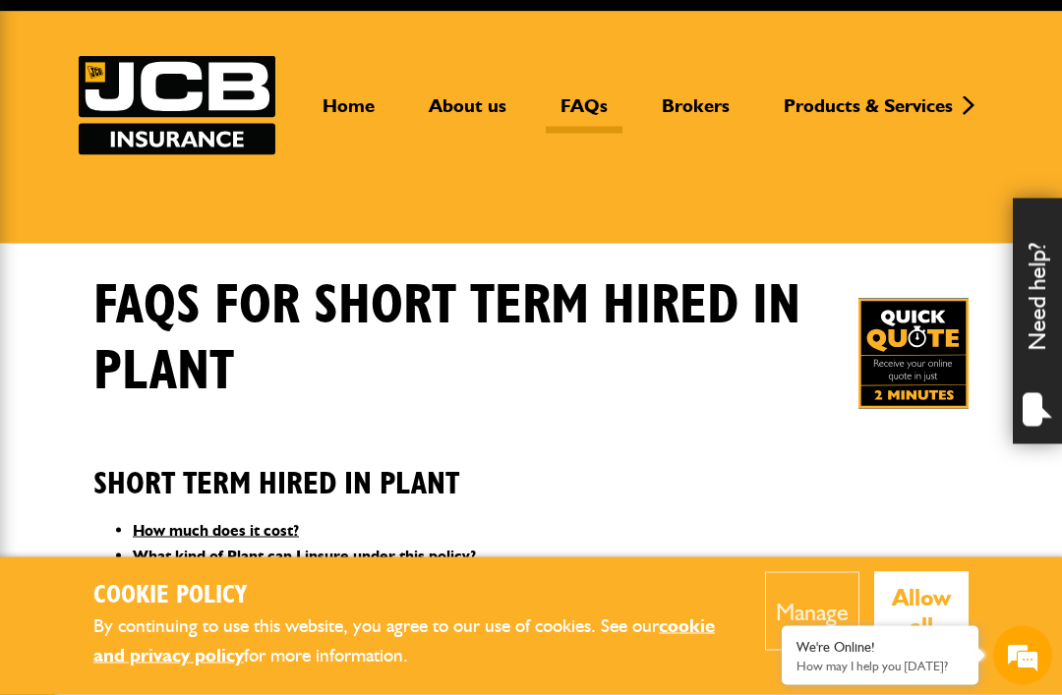
scroll to position [172, 0]
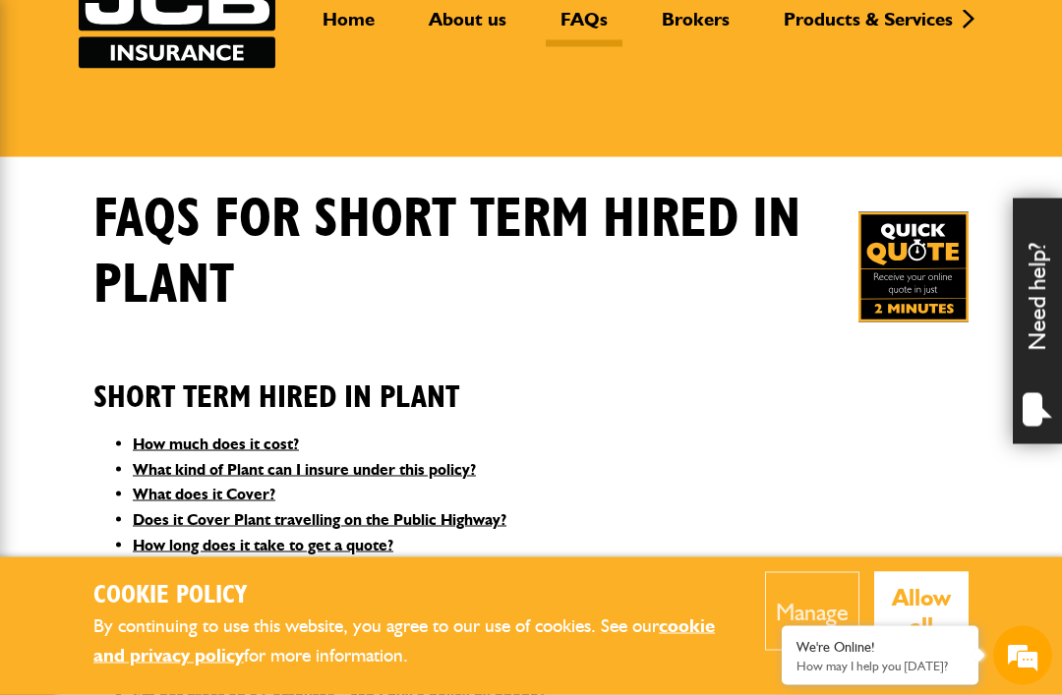
click at [815, 651] on button "Manage" at bounding box center [812, 611] width 94 height 79
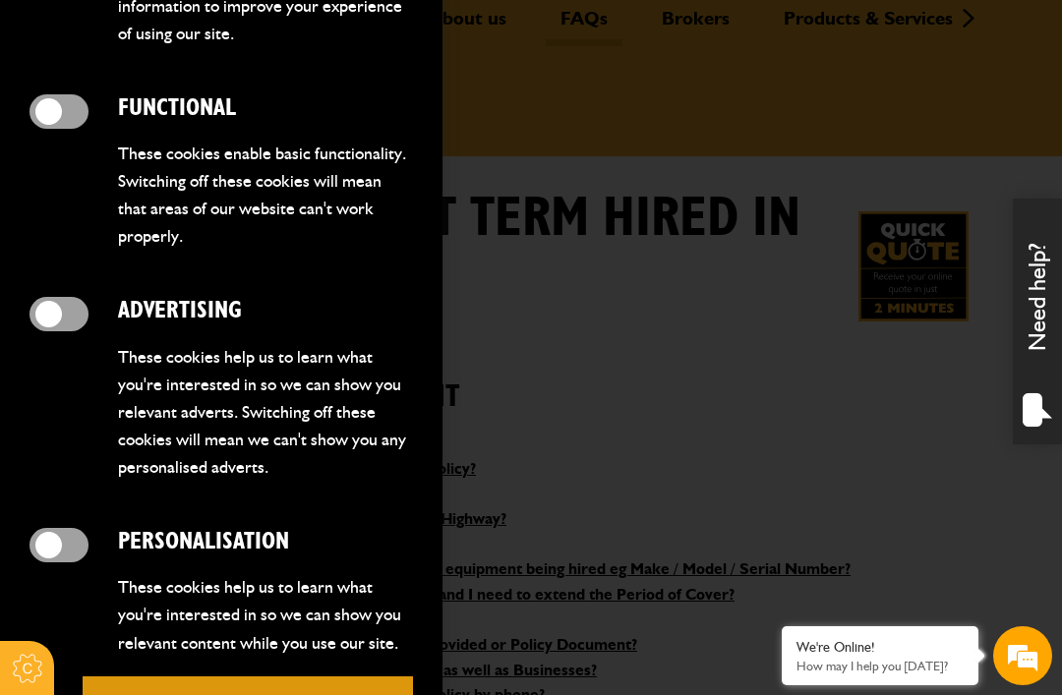
scroll to position [601, 0]
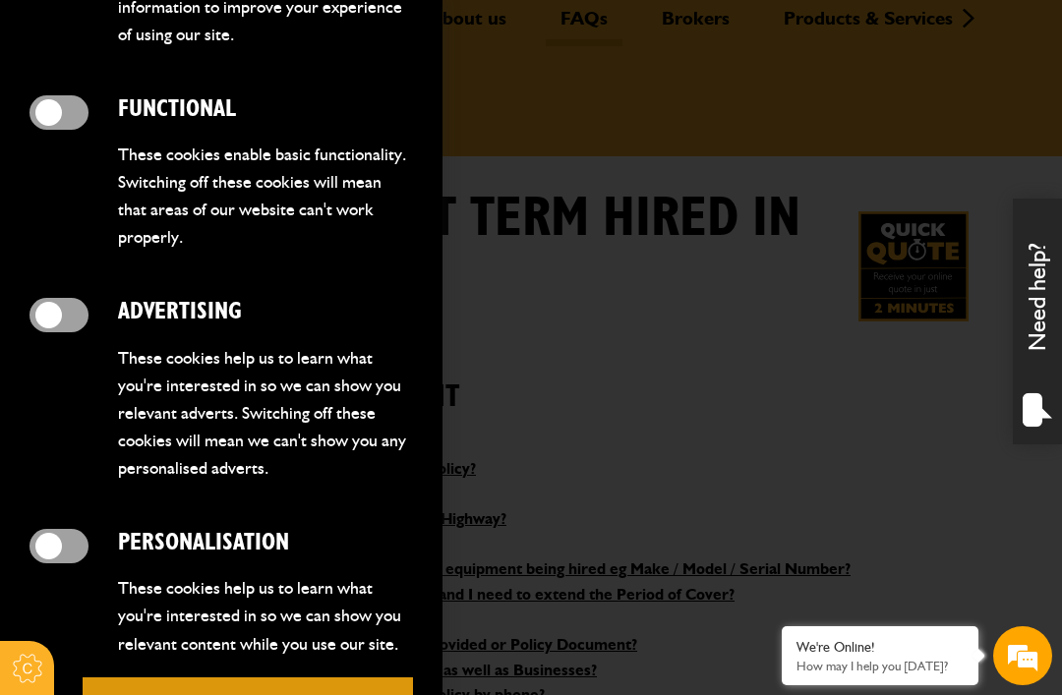
click at [303, 679] on button "Save preferences" at bounding box center [248, 705] width 330 height 57
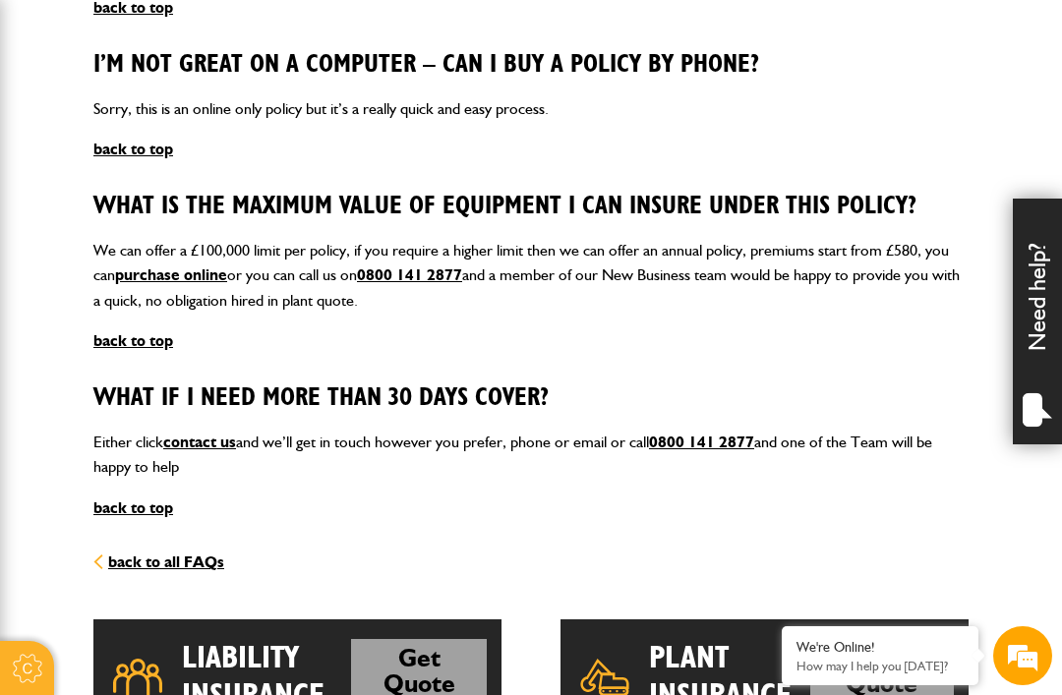
scroll to position [2637, 0]
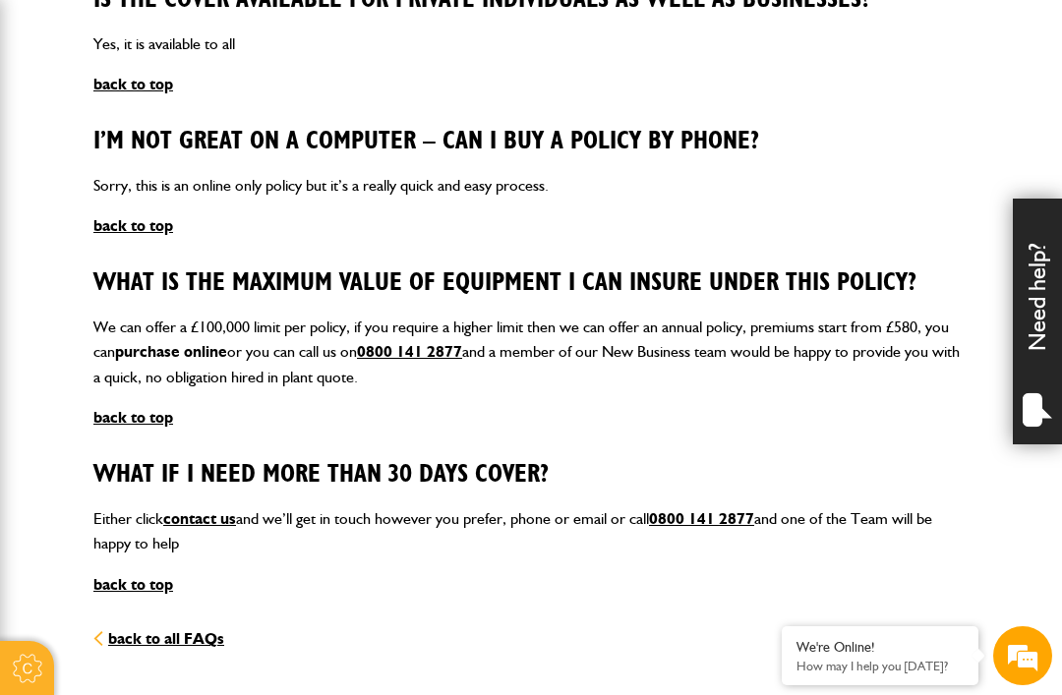
click at [181, 342] on link "purchase online" at bounding box center [171, 351] width 112 height 19
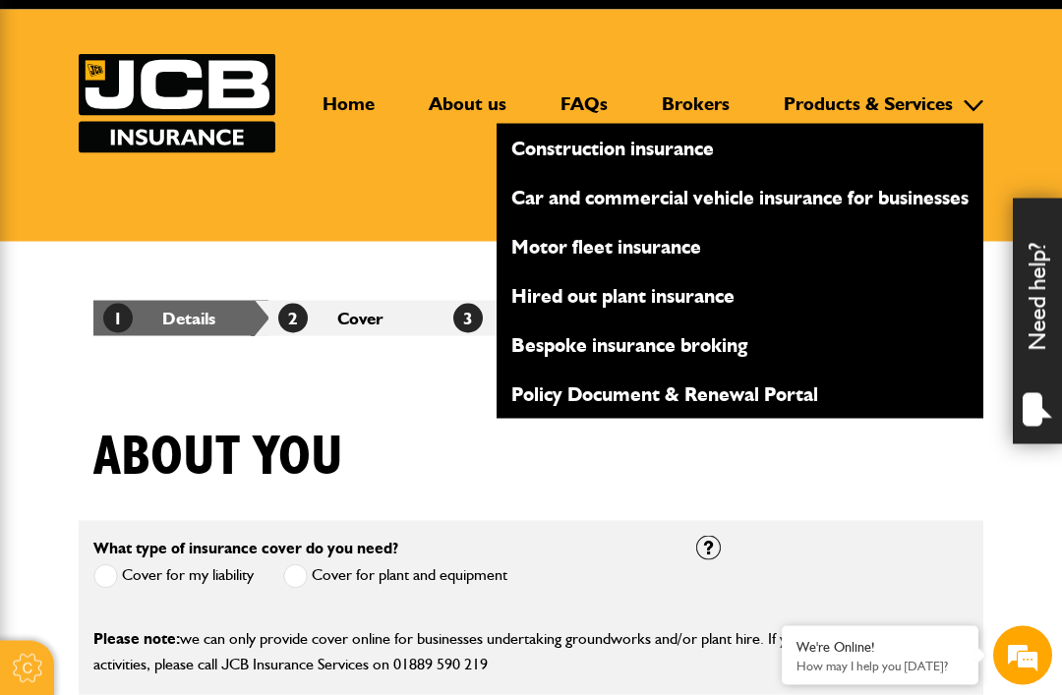
scroll to position [102, 0]
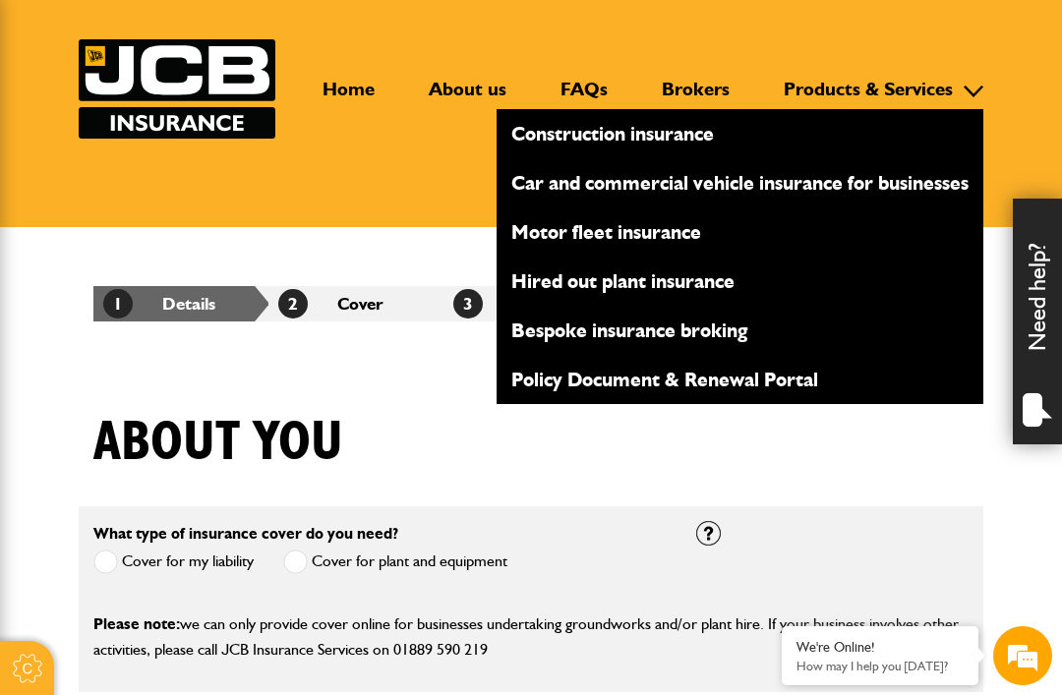
click at [593, 289] on link "Hired out plant insurance" at bounding box center [739, 280] width 487 height 33
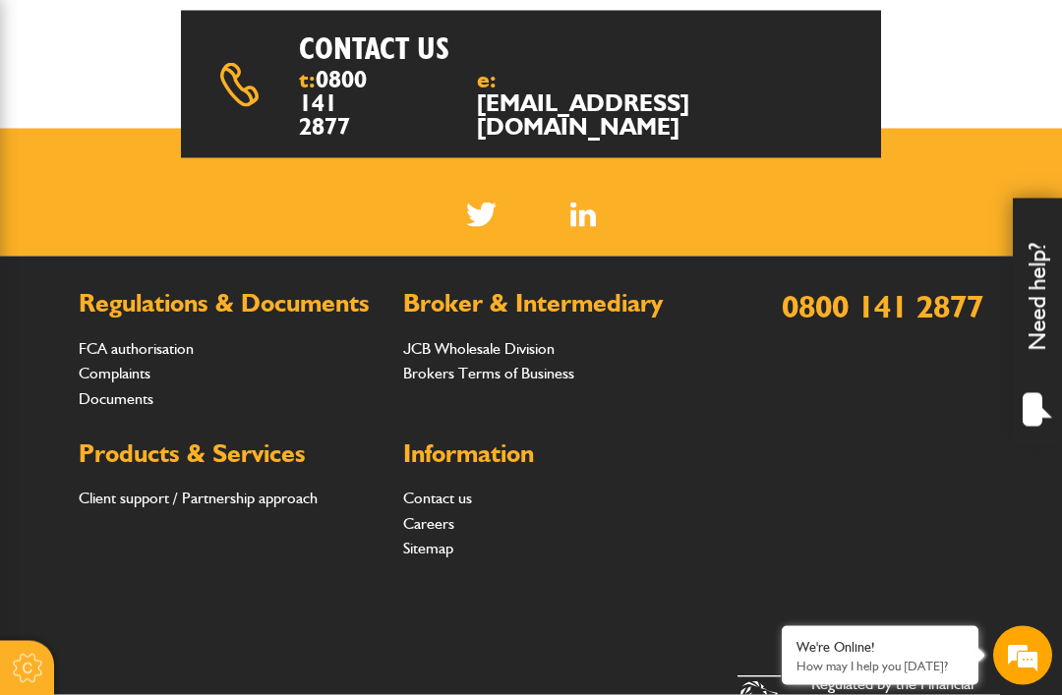
scroll to position [757, 0]
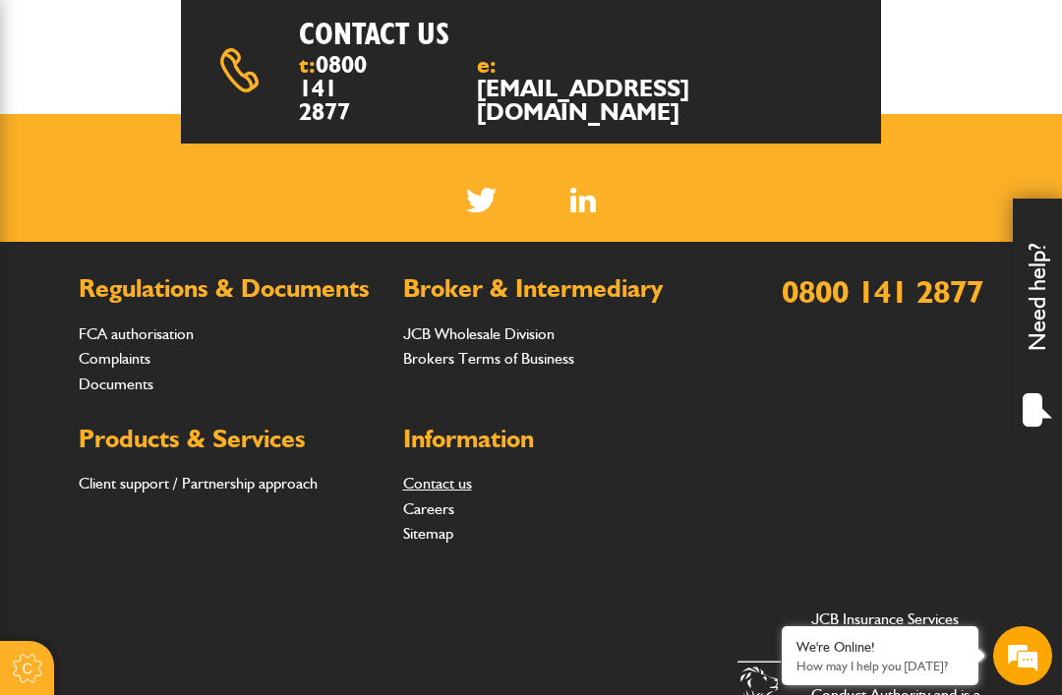
click at [435, 477] on link "Contact us" at bounding box center [437, 483] width 69 height 19
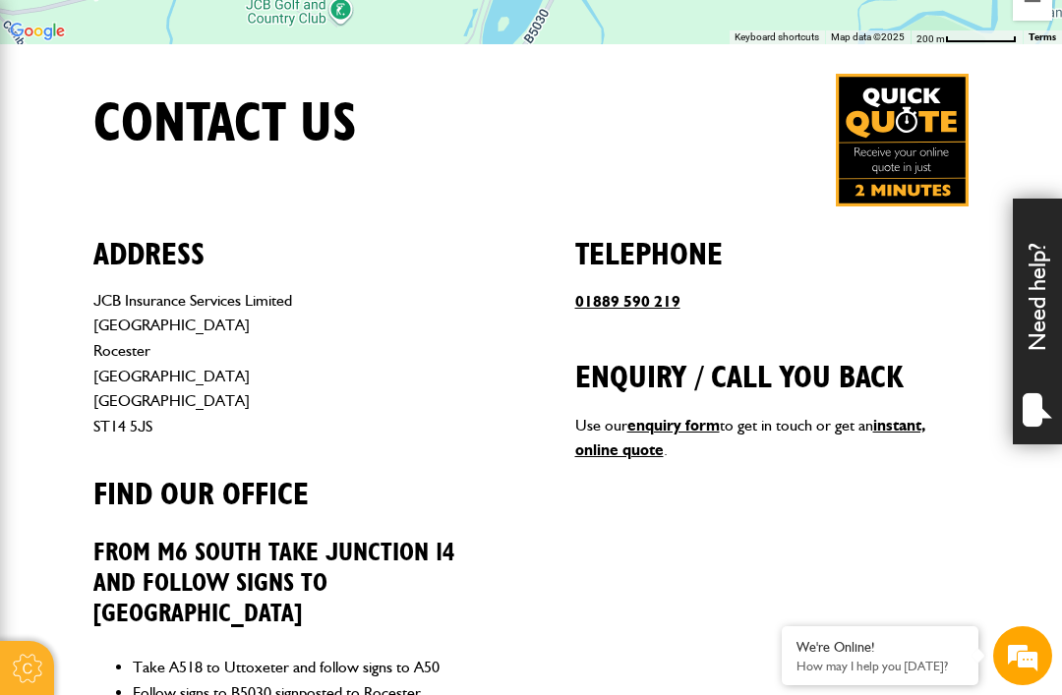
scroll to position [679, 0]
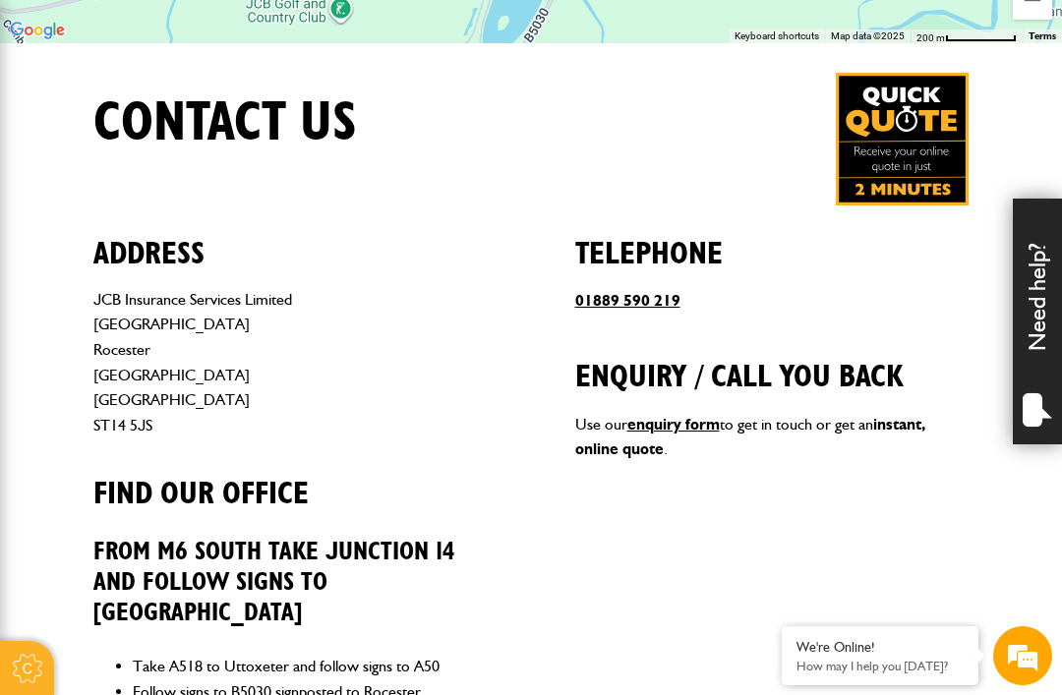
click at [904, 426] on link "instant, online quote" at bounding box center [750, 437] width 350 height 44
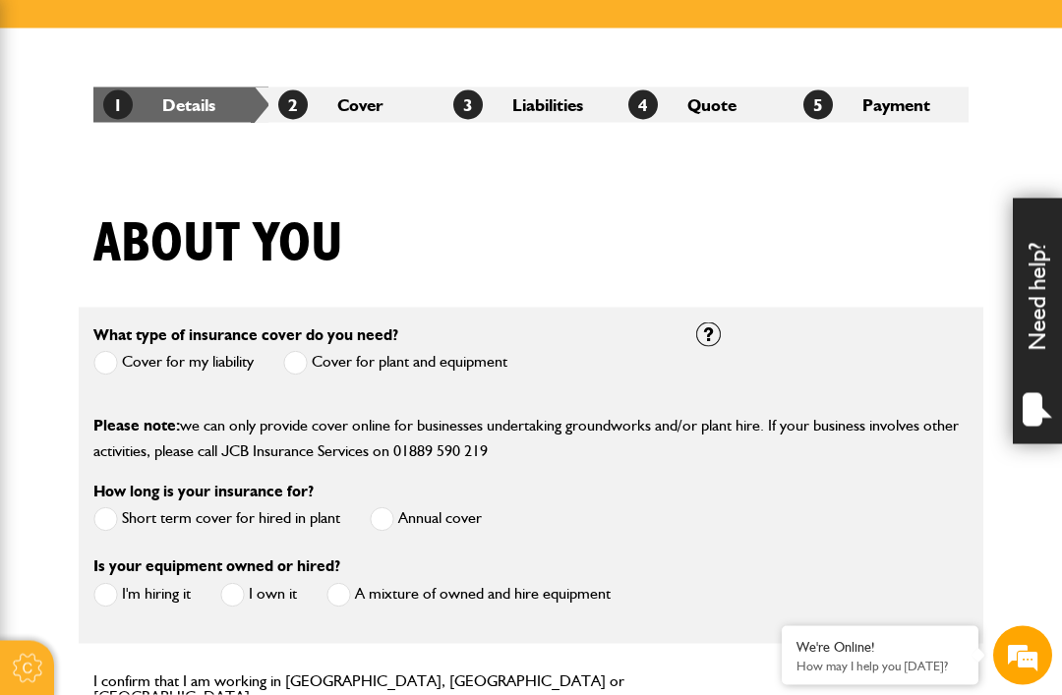
scroll to position [302, 0]
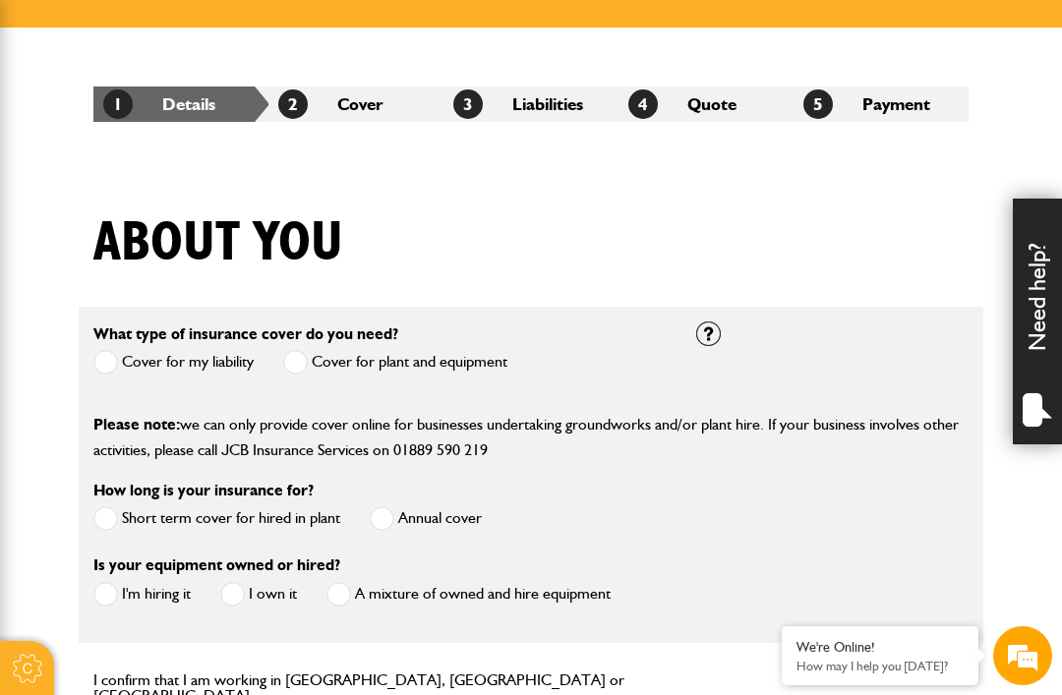
click at [308, 366] on span at bounding box center [295, 362] width 25 height 25
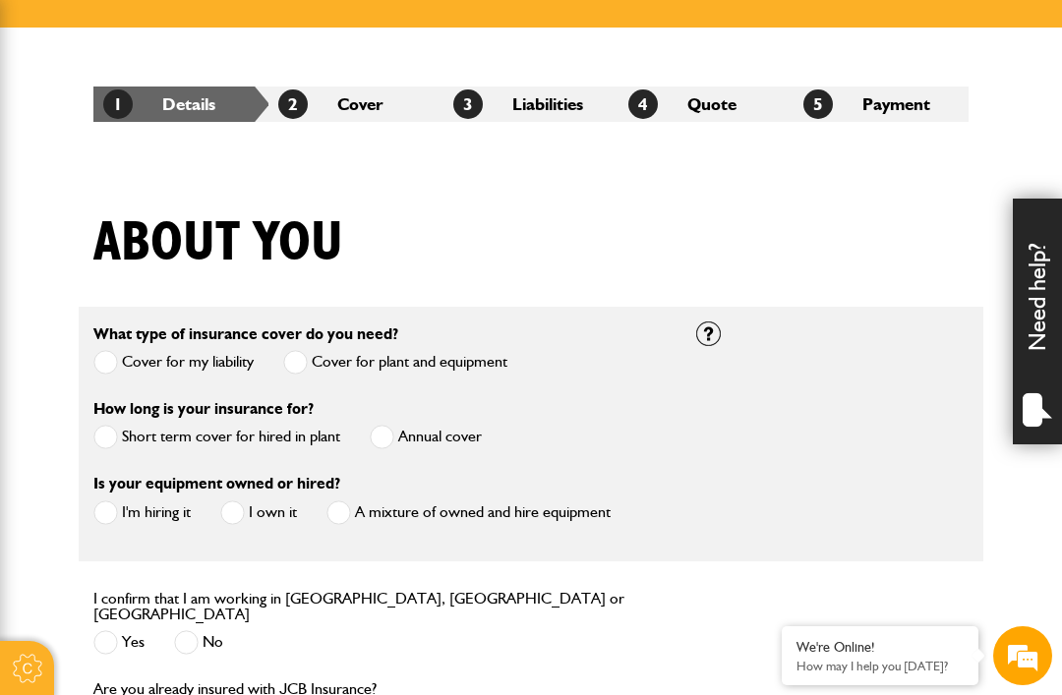
click at [117, 448] on span at bounding box center [105, 437] width 25 height 25
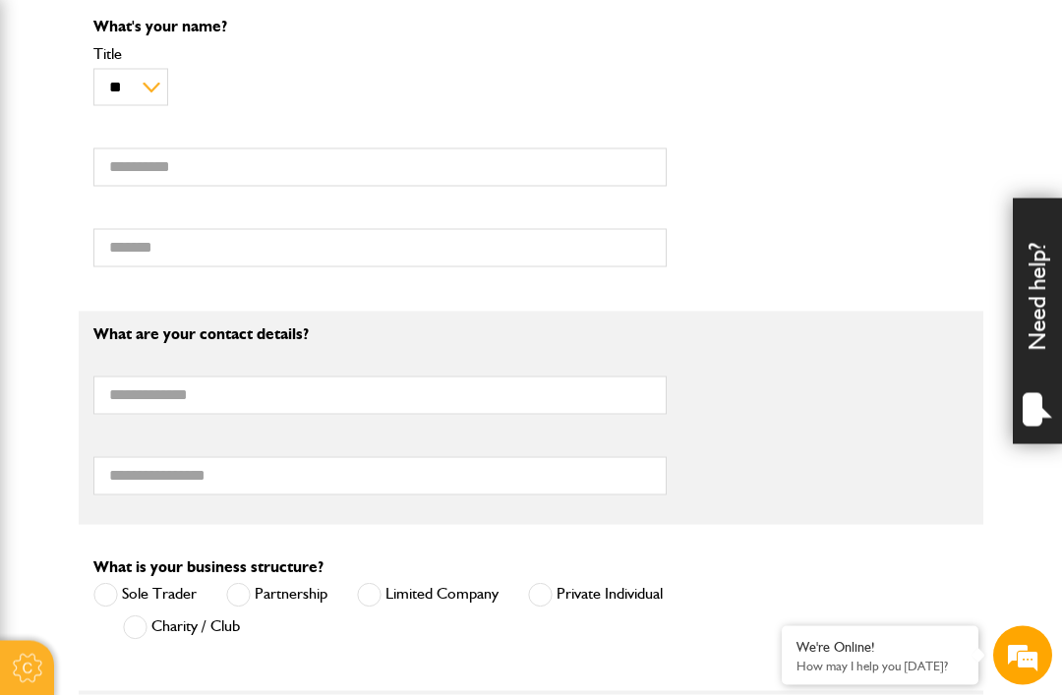
scroll to position [886, 0]
click at [377, 595] on span at bounding box center [369, 594] width 25 height 25
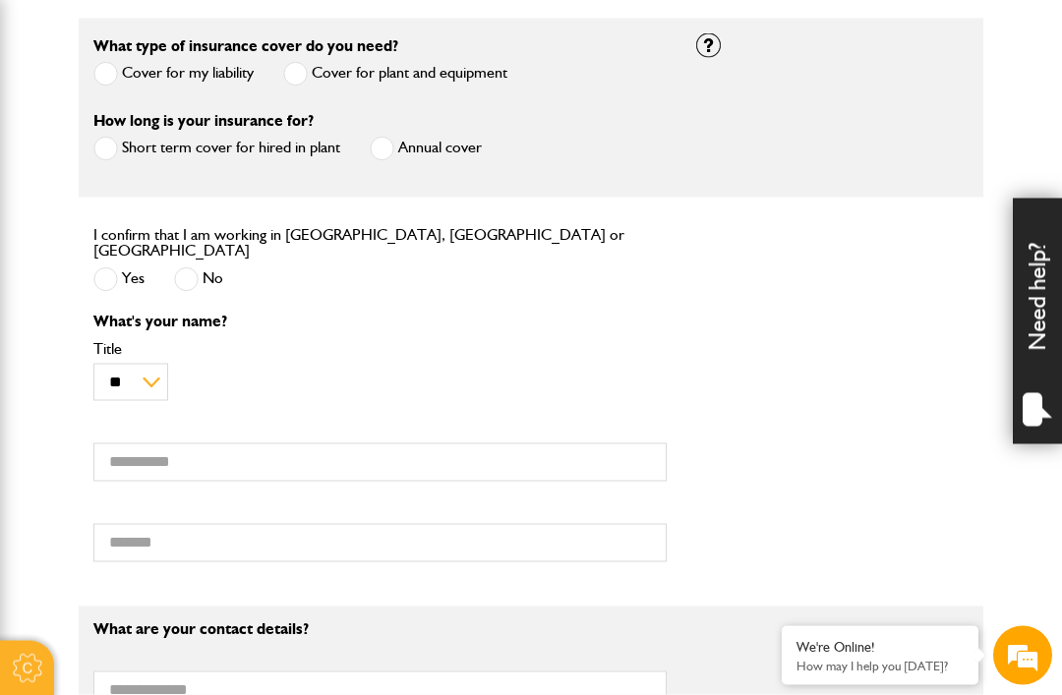
scroll to position [540, 0]
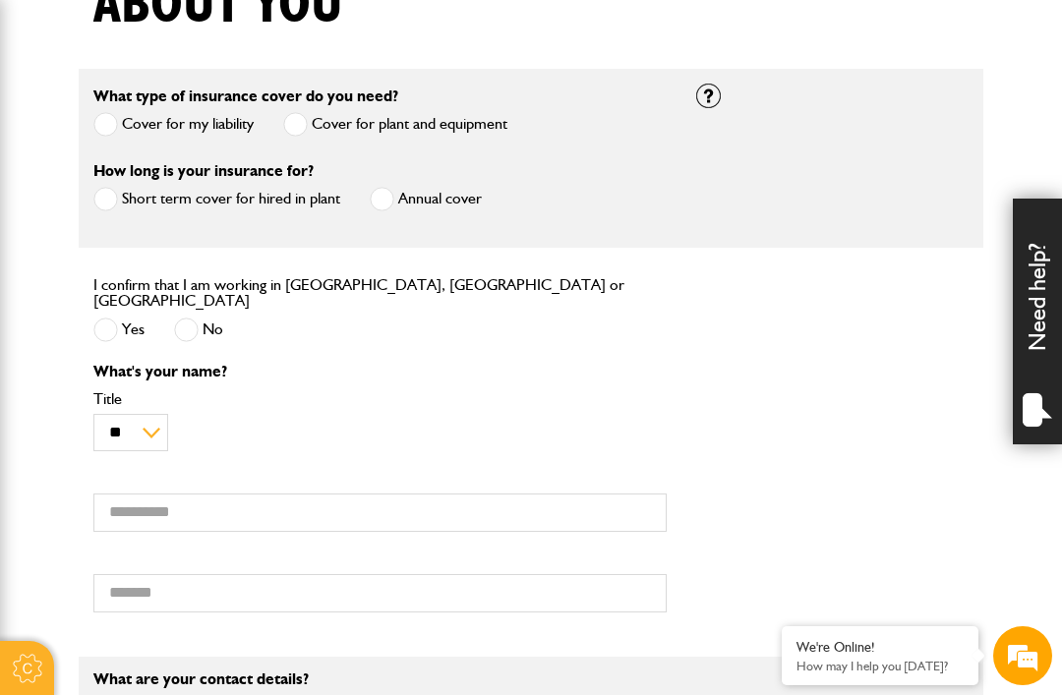
click at [110, 323] on span at bounding box center [105, 330] width 25 height 25
click at [157, 437] on select "** *** **** ** ** **" at bounding box center [130, 433] width 75 height 38
select select "*"
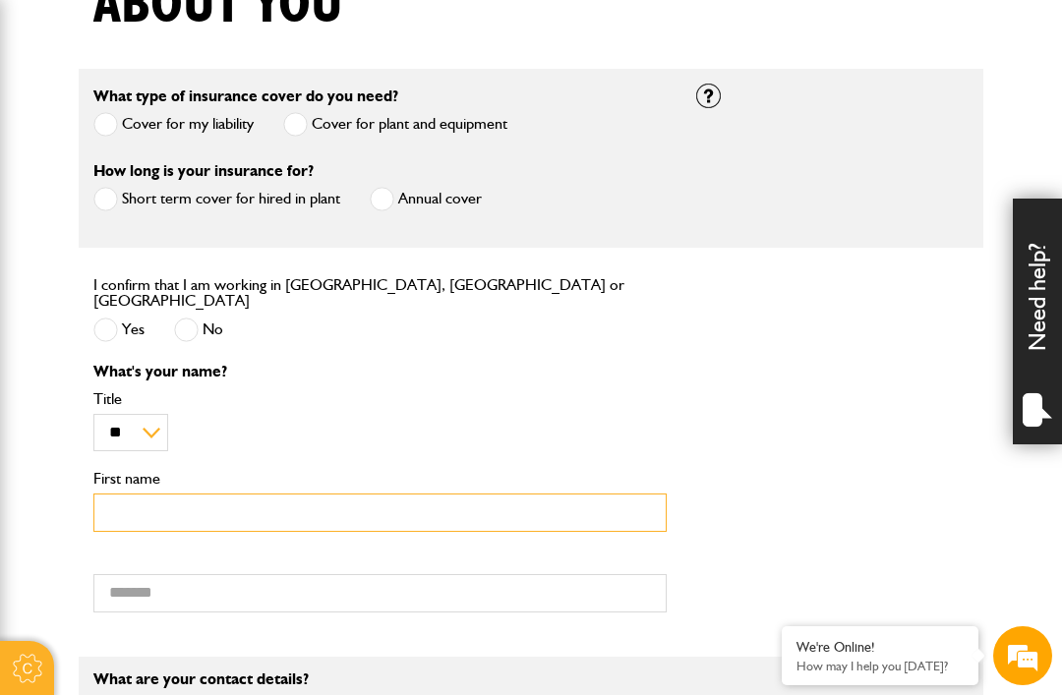
click at [136, 503] on input "First name" at bounding box center [379, 512] width 573 height 38
type input "*"
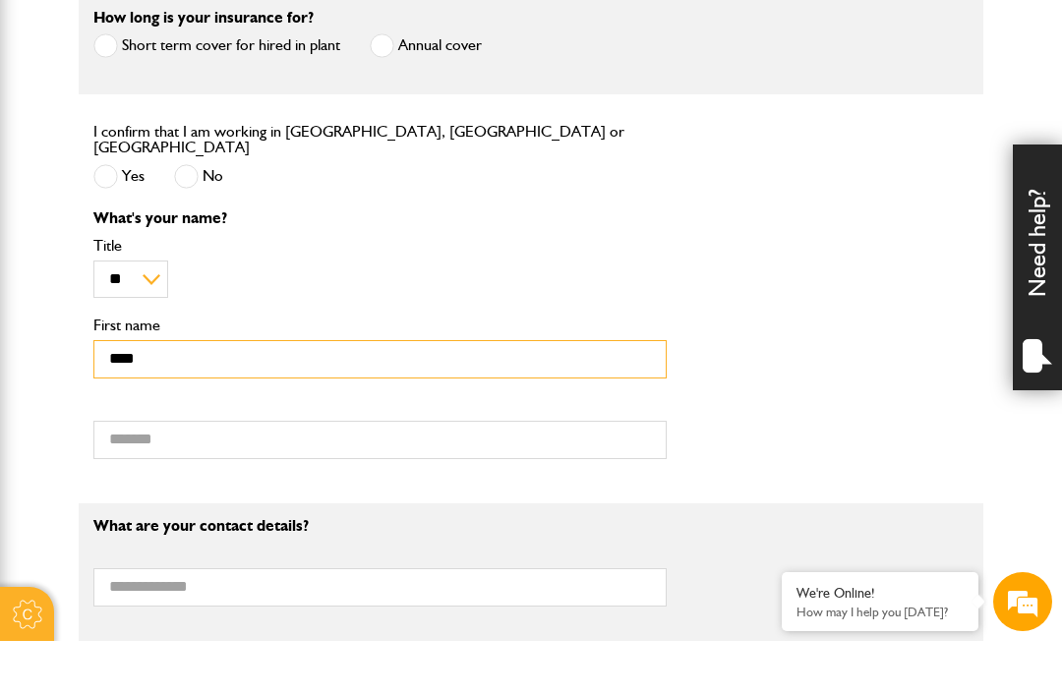
scroll to position [647, 0]
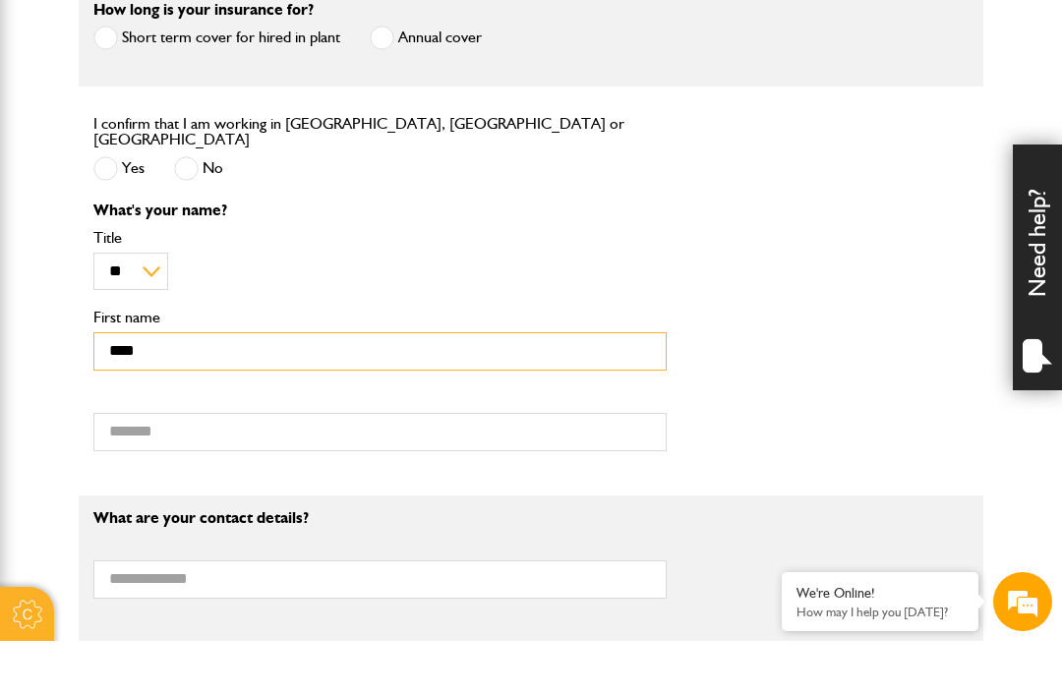
type input "****"
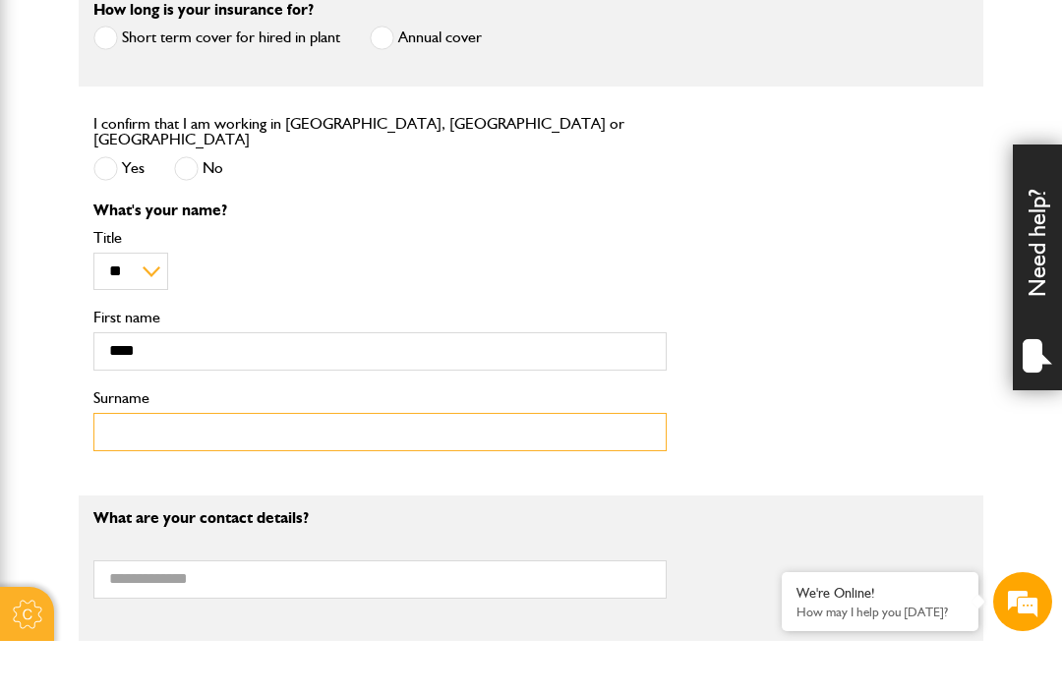
click at [136, 467] on input "Surname" at bounding box center [379, 486] width 573 height 38
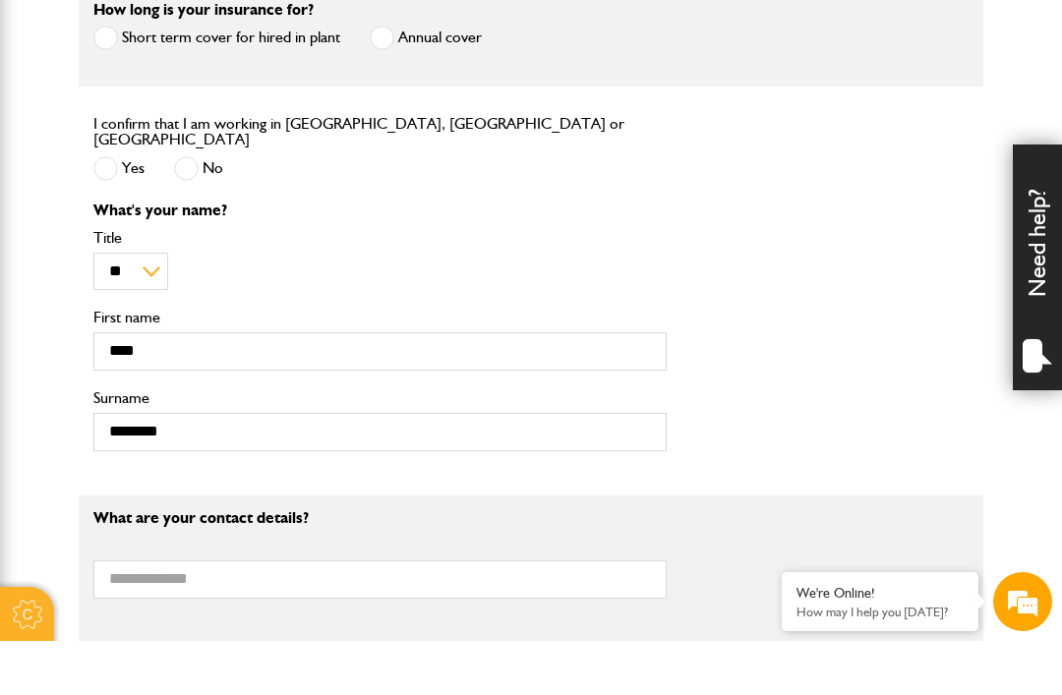
click at [948, 403] on div "What's your name? ** *** **** ** ** ** Title **** First name ******** Surname" at bounding box center [531, 389] width 904 height 264
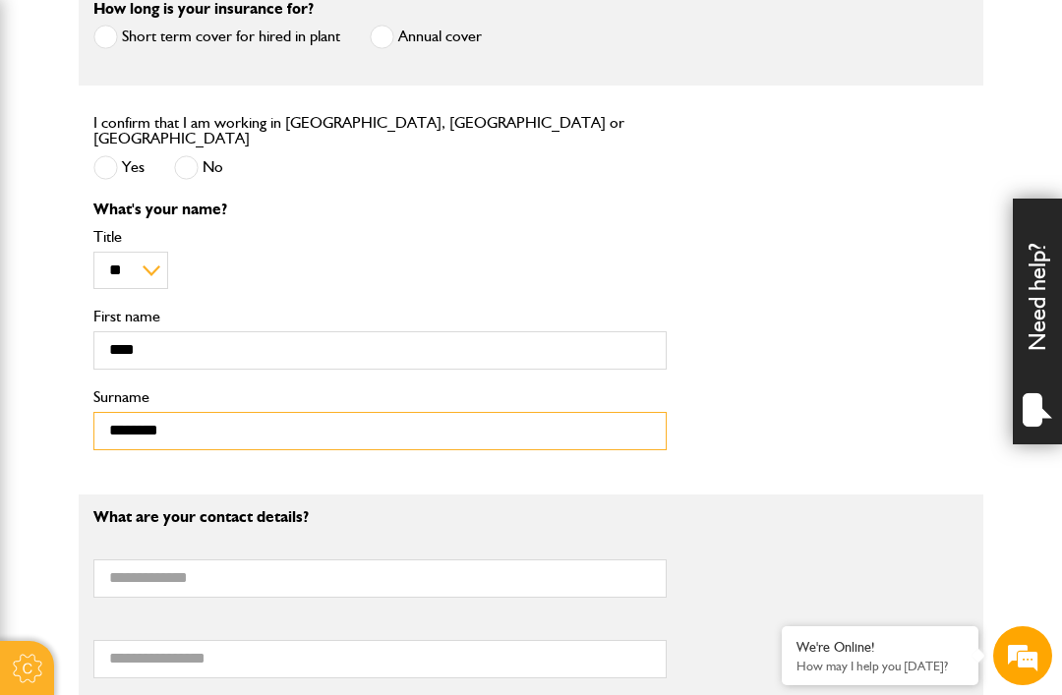
click at [213, 420] on input "********" at bounding box center [379, 431] width 573 height 38
type input "*******"
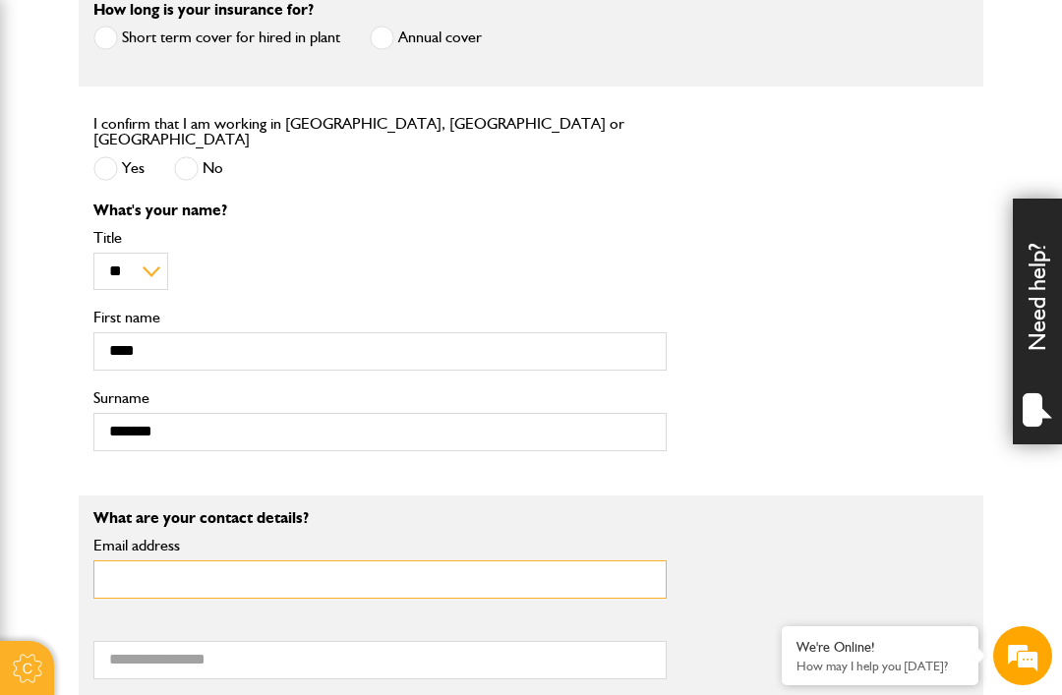
click at [143, 586] on input "Email address" at bounding box center [379, 579] width 573 height 38
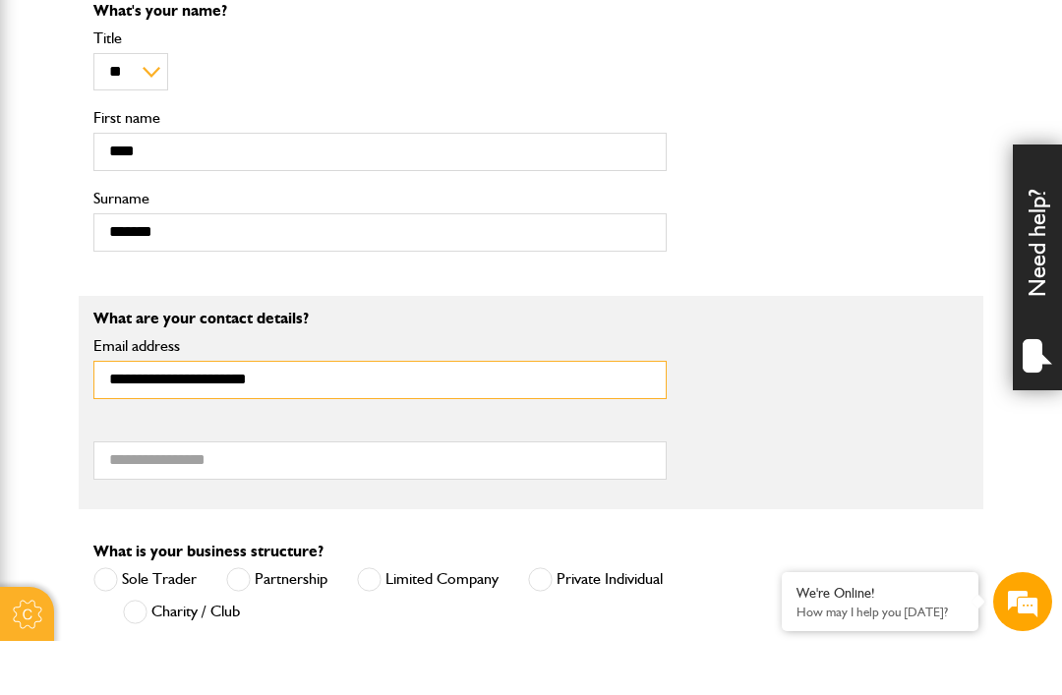
scroll to position [875, 0]
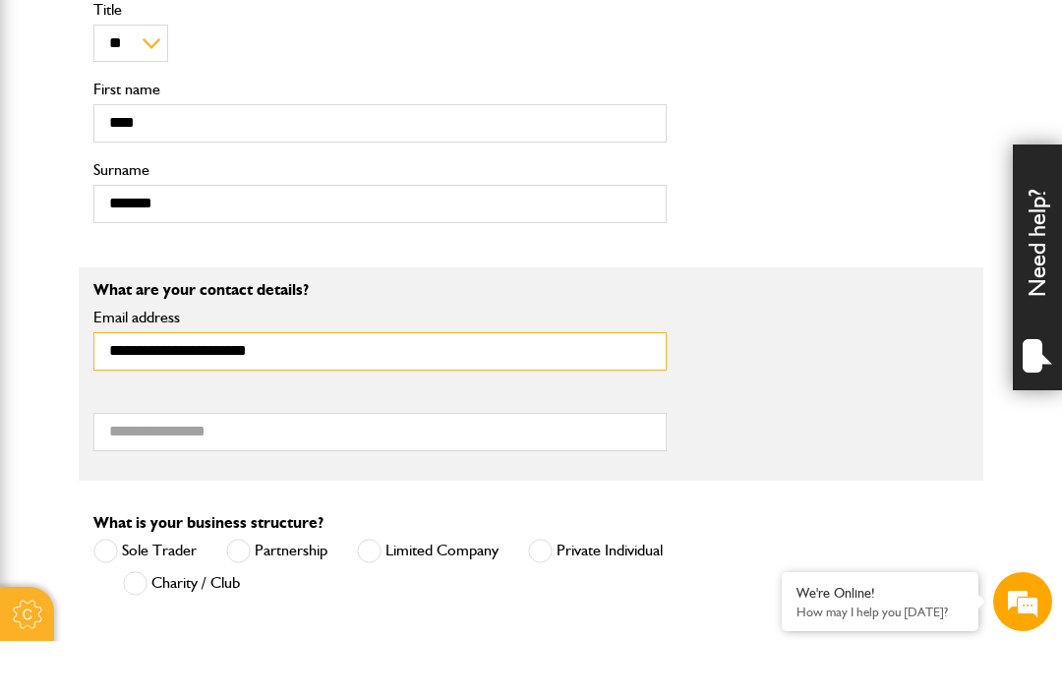
type input "**********"
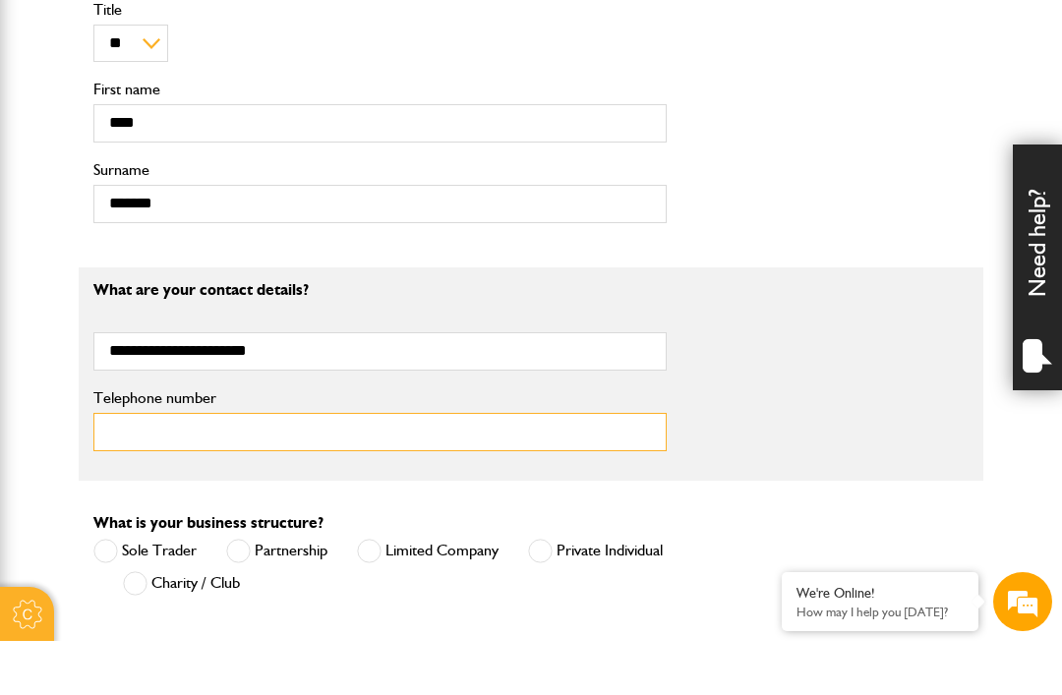
click at [128, 467] on input "Telephone number" at bounding box center [379, 486] width 573 height 38
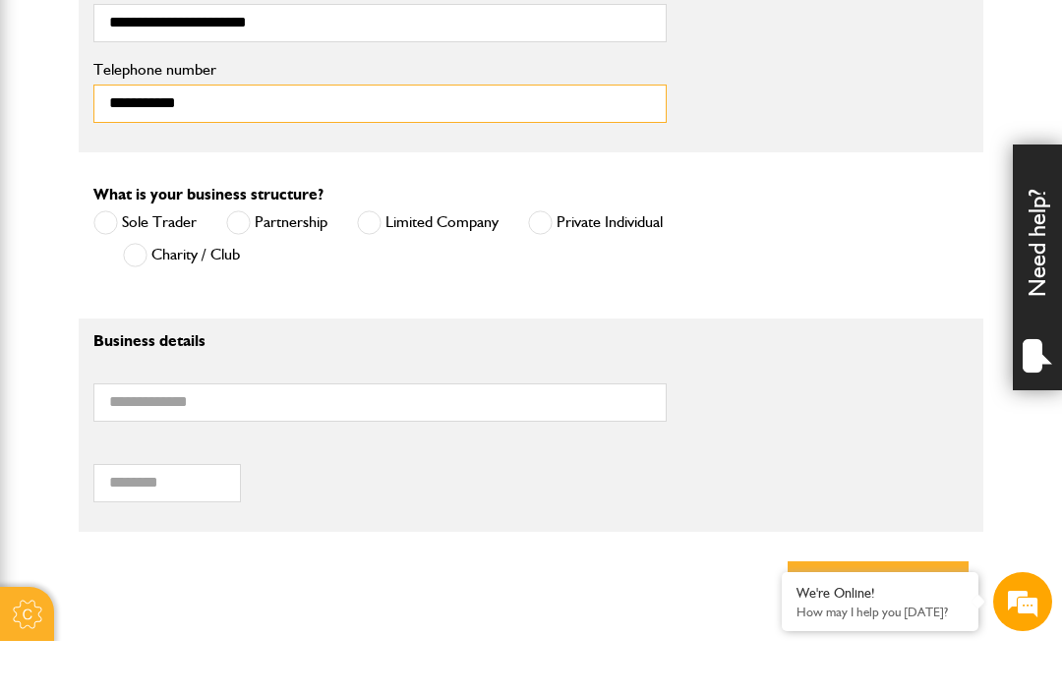
scroll to position [1288, 0]
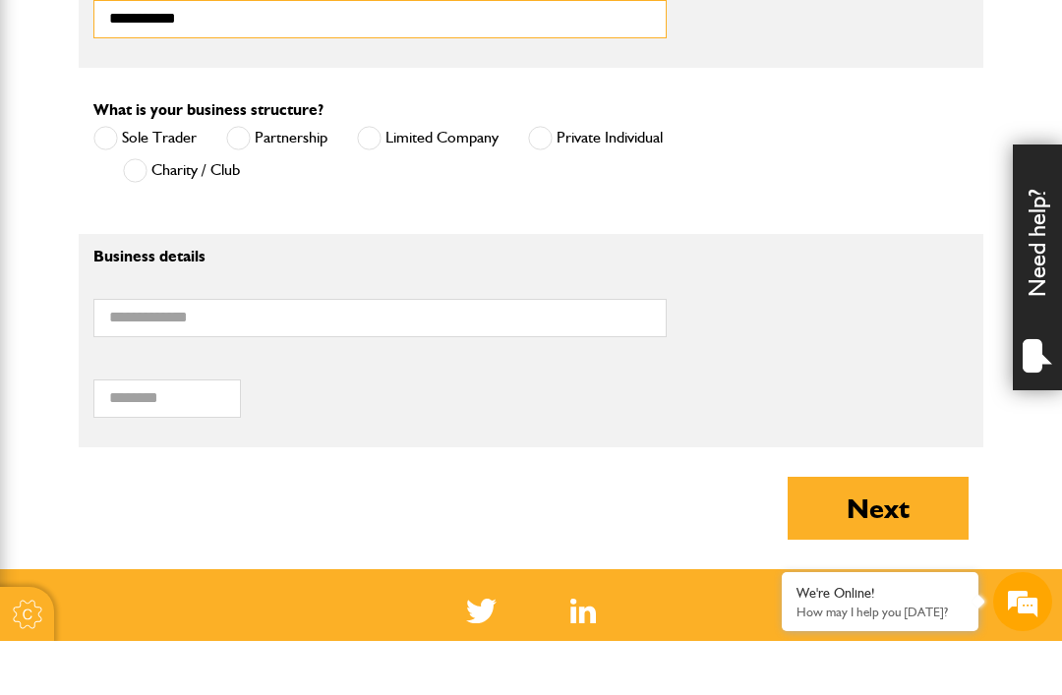
type input "**********"
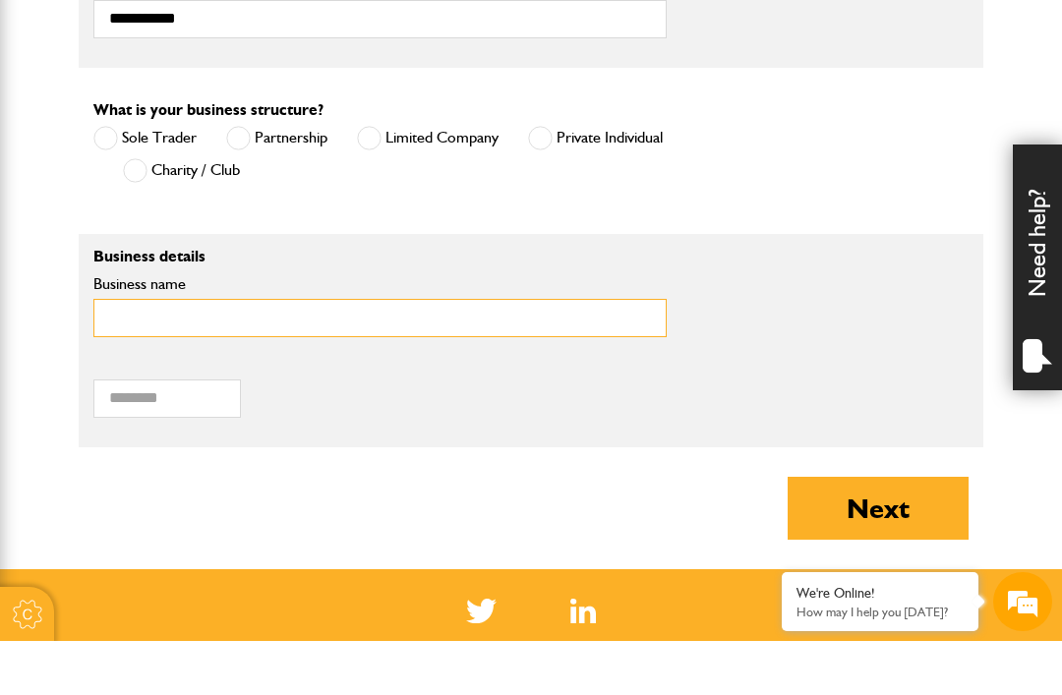
click at [133, 353] on input "Business name" at bounding box center [379, 372] width 573 height 38
type input "**********"
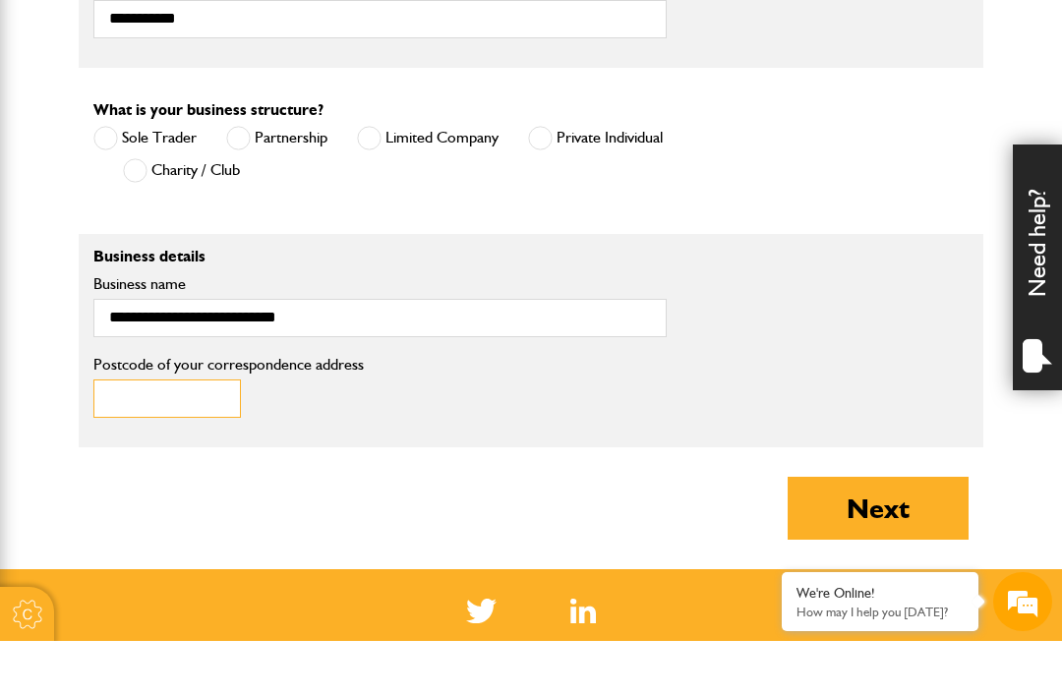
click at [125, 434] on input "Postcode of your correspondence address" at bounding box center [166, 453] width 147 height 38
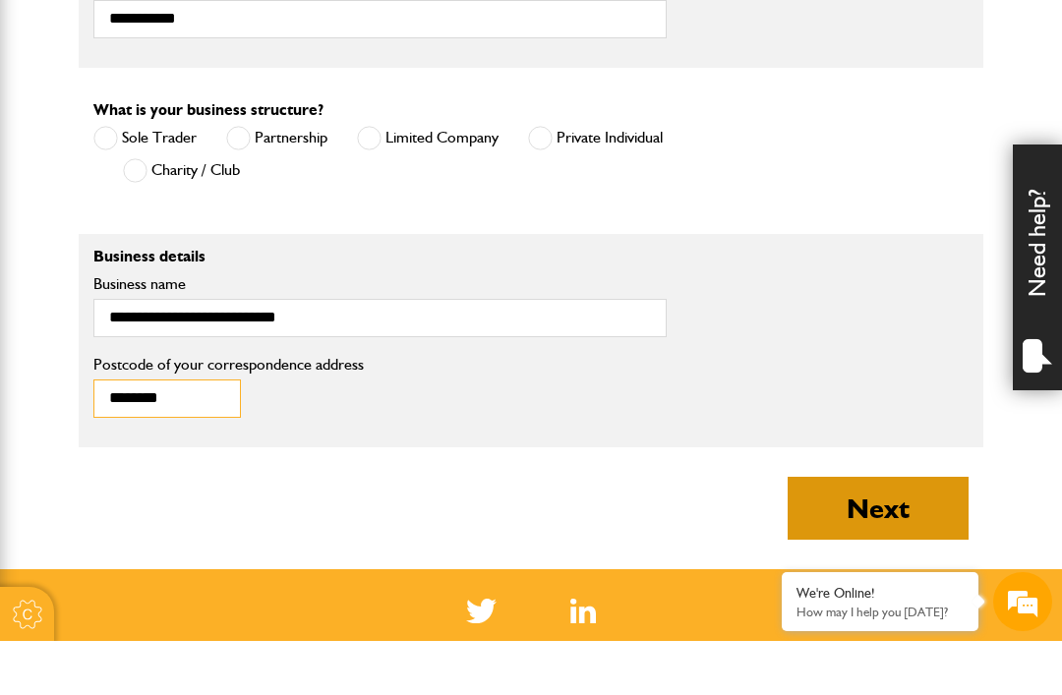
type input "********"
click at [877, 531] on button "Next" at bounding box center [877, 562] width 181 height 63
type input "**********"
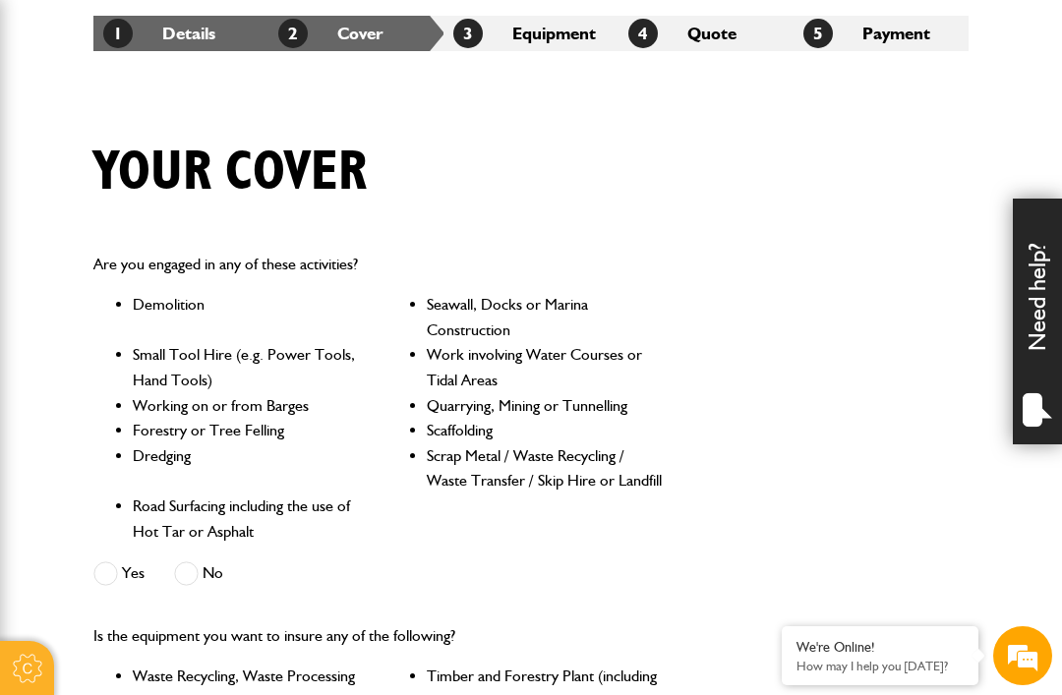
click at [200, 580] on label "No" at bounding box center [198, 573] width 49 height 25
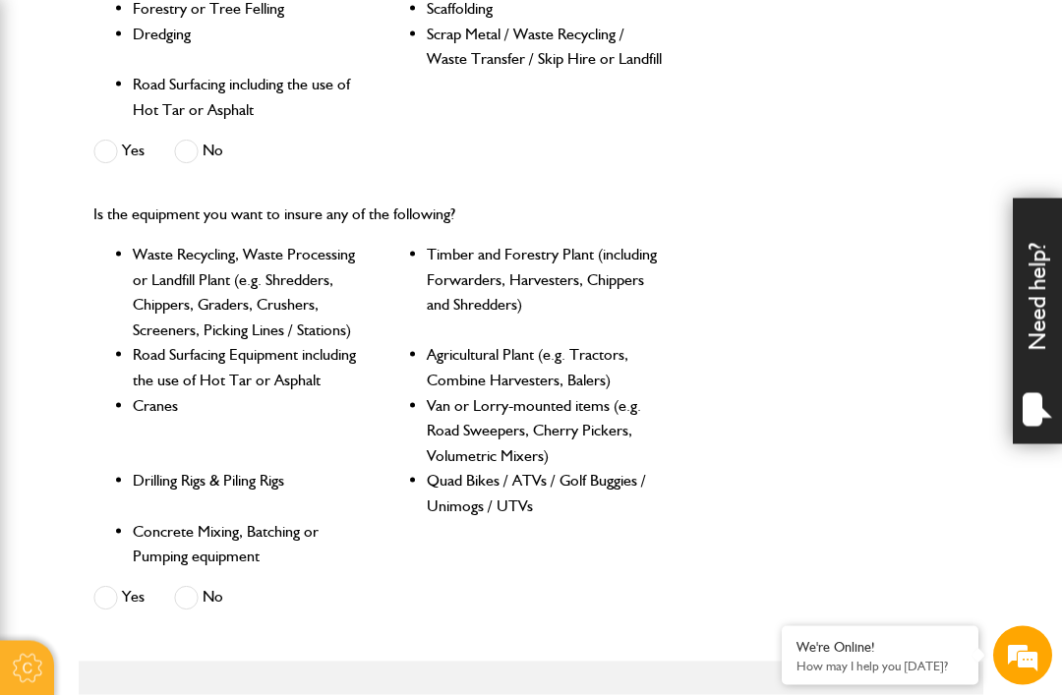
scroll to position [803, 0]
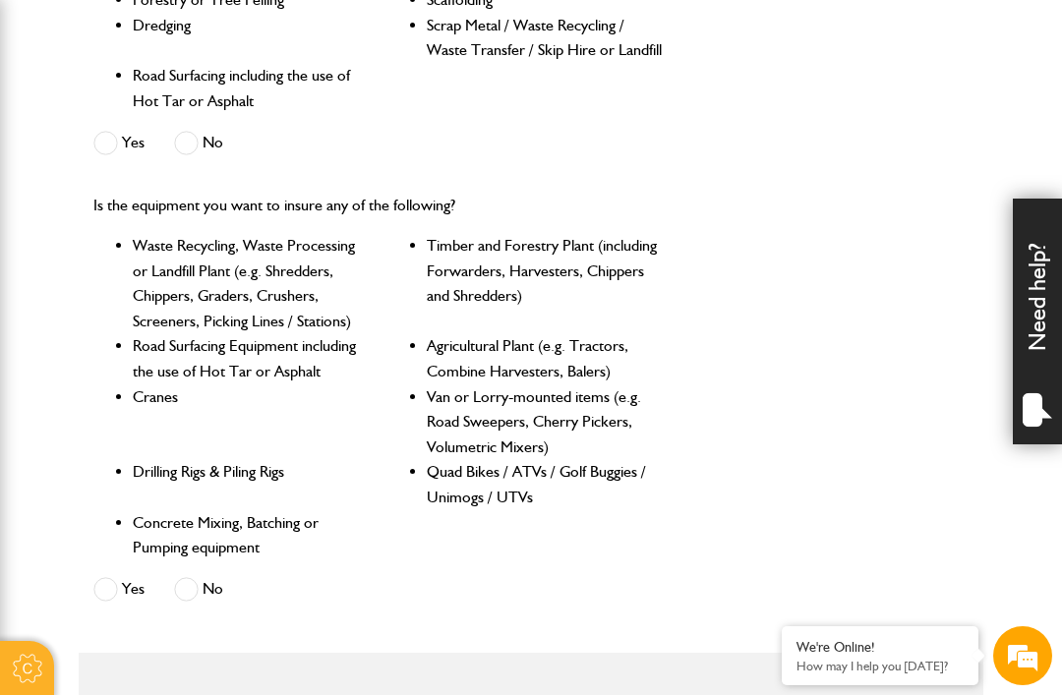
click at [97, 593] on span at bounding box center [105, 589] width 25 height 25
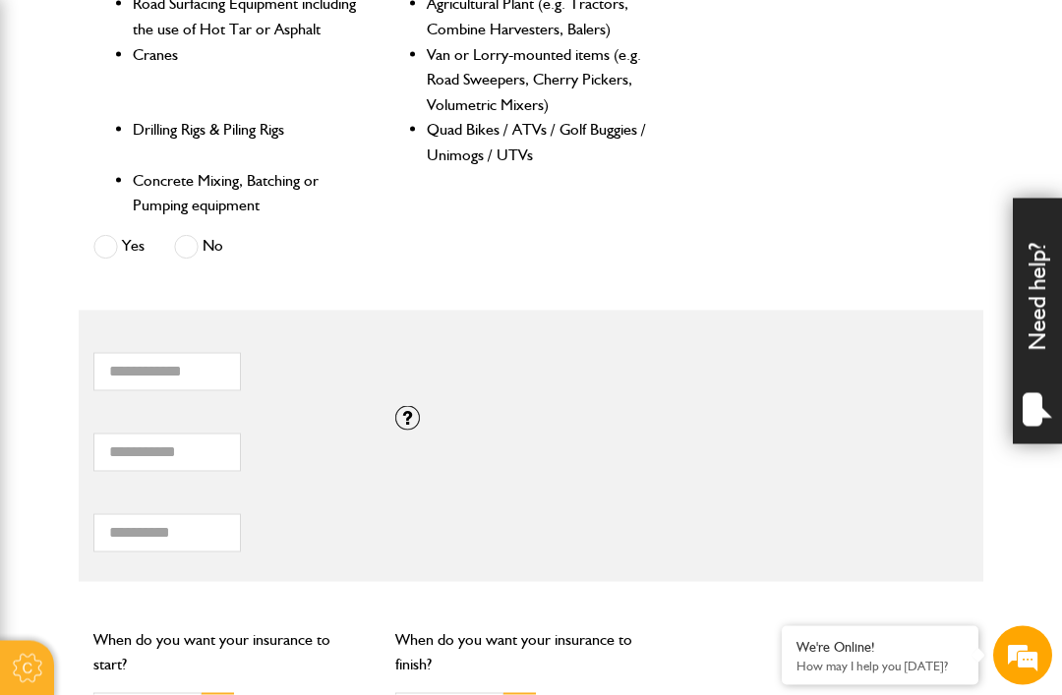
scroll to position [1155, 0]
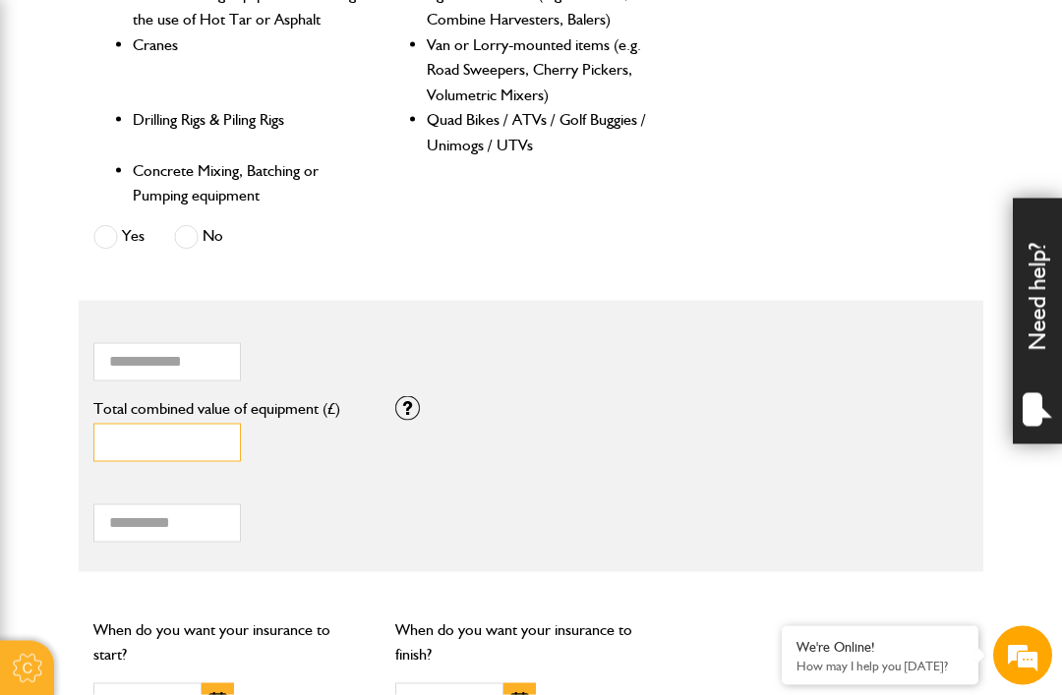
click at [156, 445] on input "*" at bounding box center [166, 443] width 147 height 38
type input "*****"
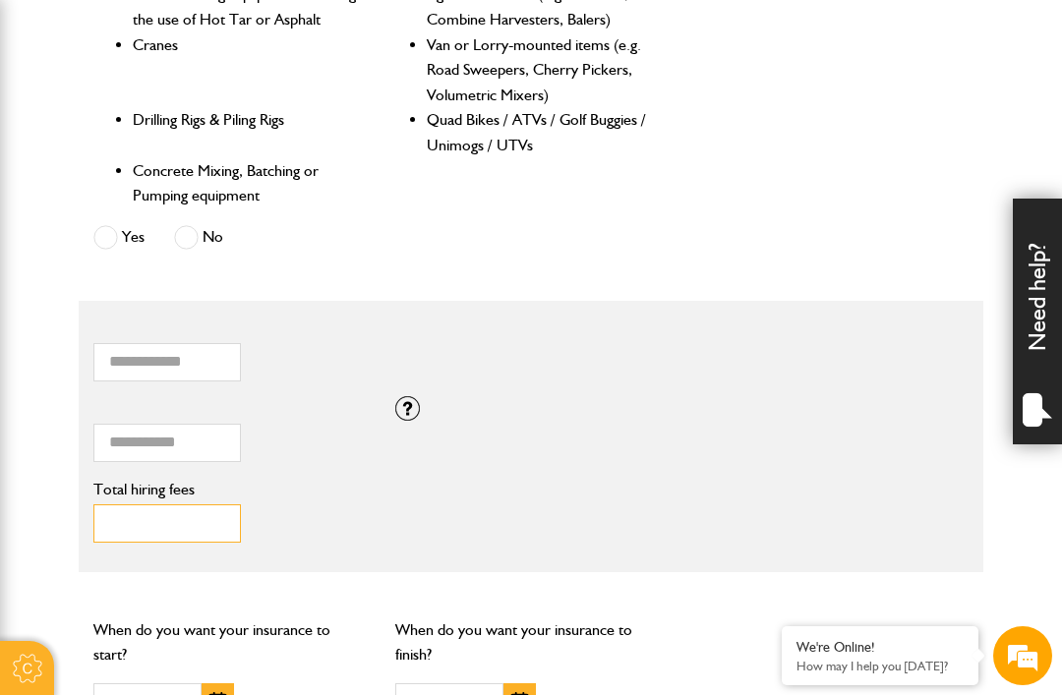
click at [135, 519] on input "Total hiring fees" at bounding box center [166, 523] width 147 height 38
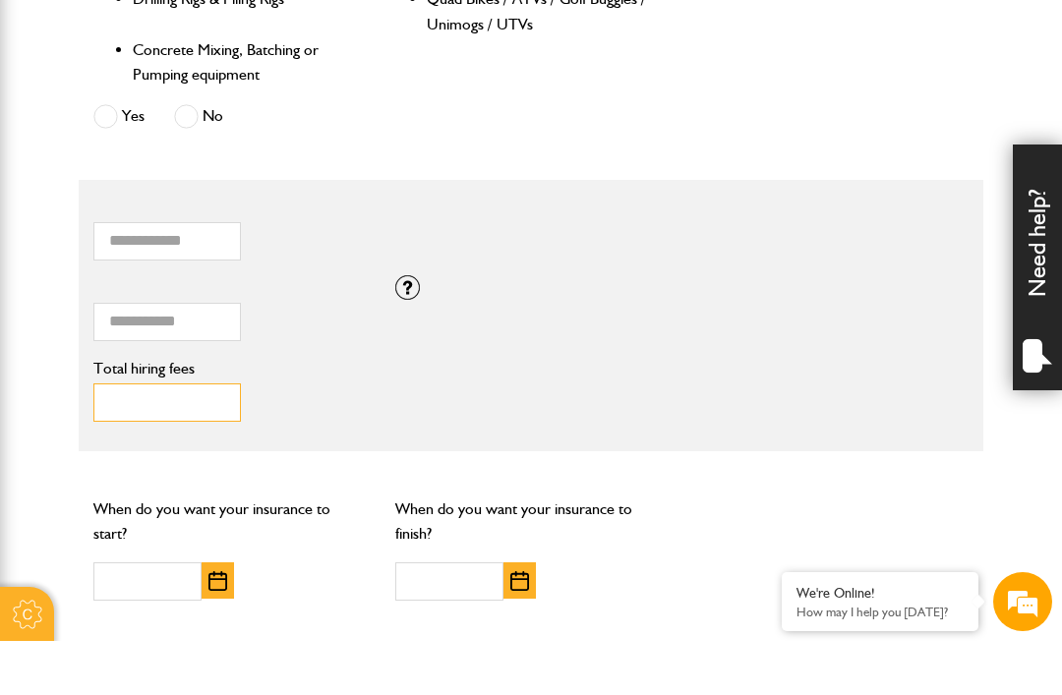
scroll to position [1231, 0]
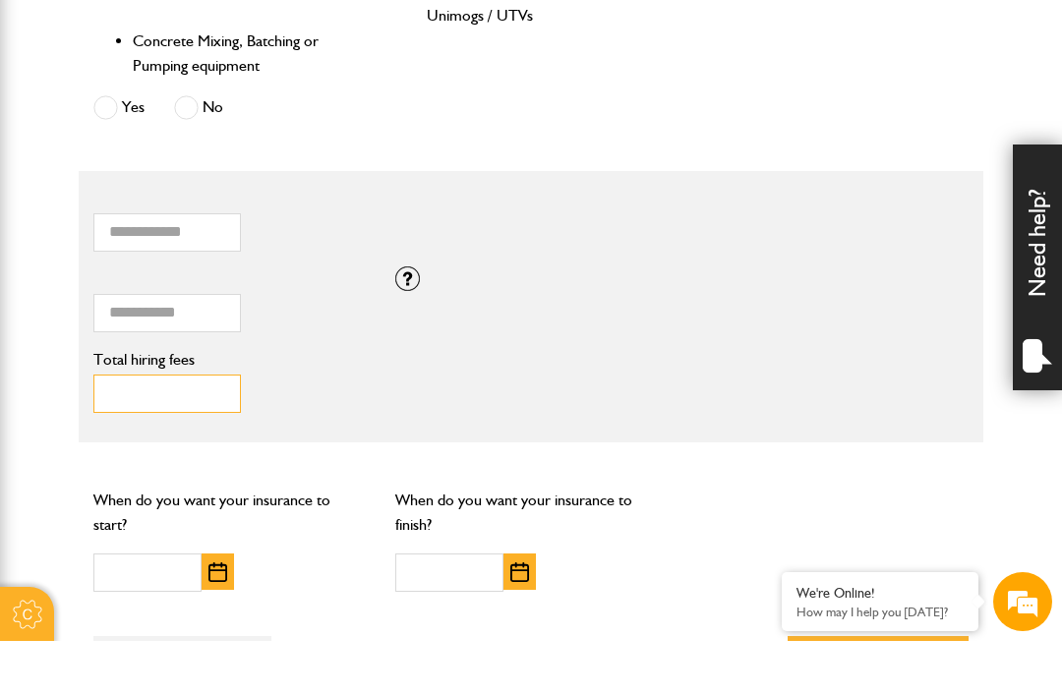
type input "****"
click at [217, 616] on img "button" at bounding box center [217, 626] width 19 height 20
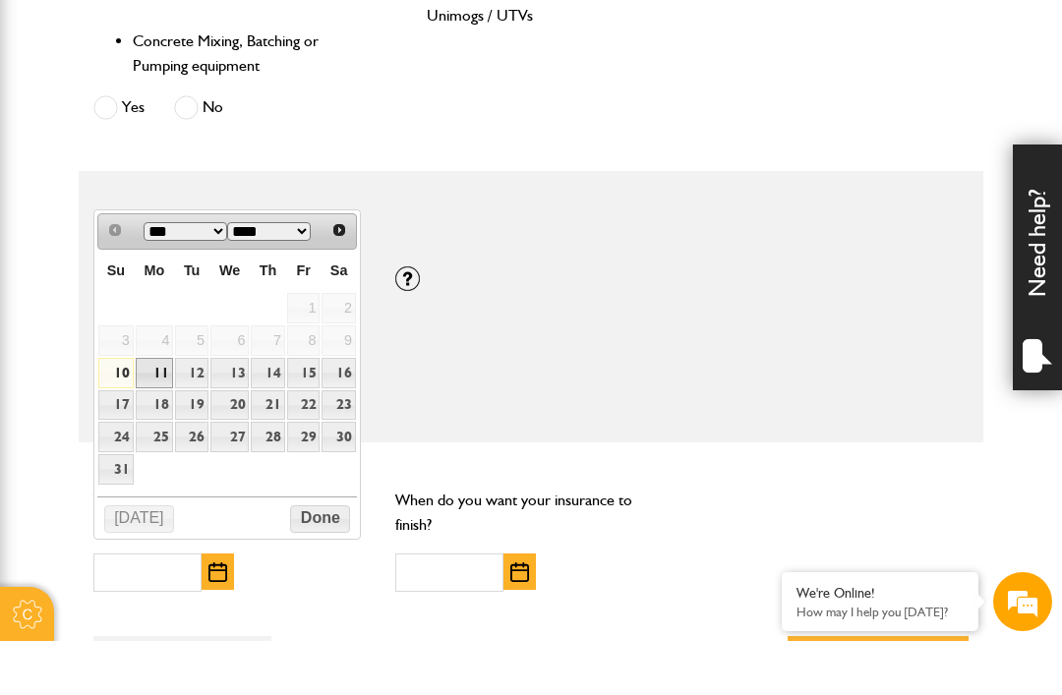
click at [165, 412] on link "11" at bounding box center [155, 427] width 38 height 30
type input "**********"
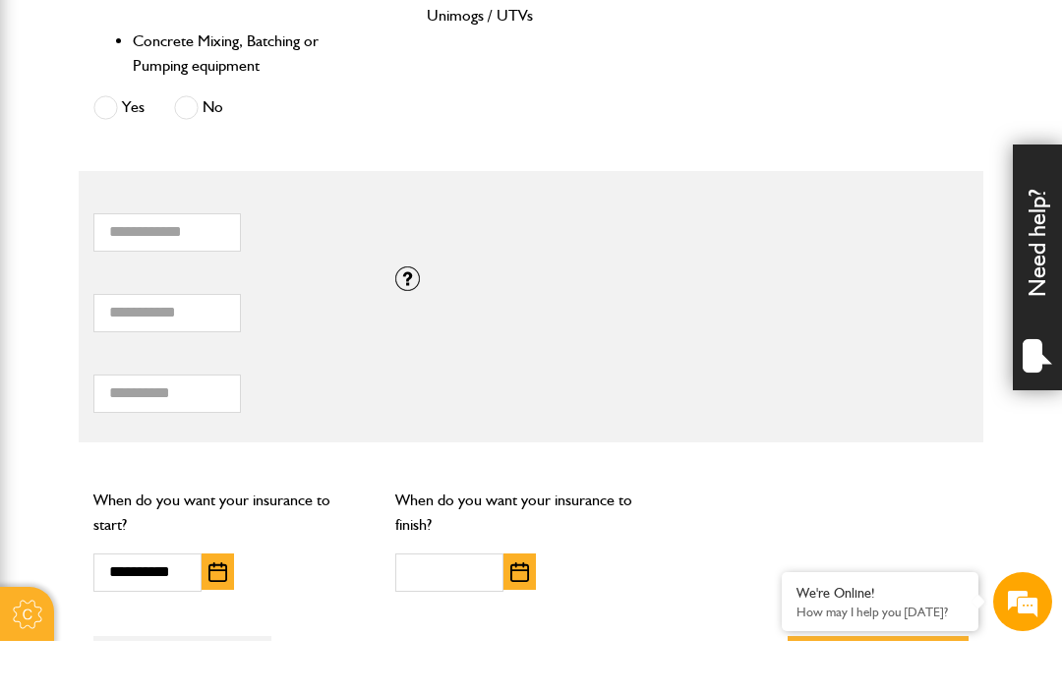
scroll to position [1286, 0]
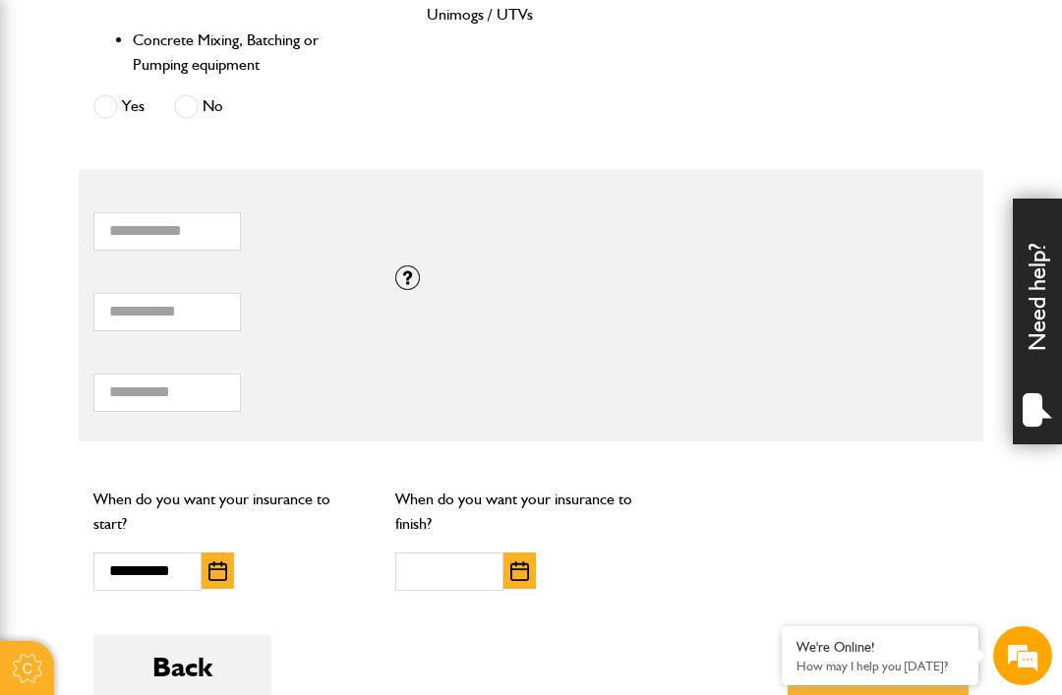
click at [517, 562] on img "button" at bounding box center [519, 571] width 19 height 20
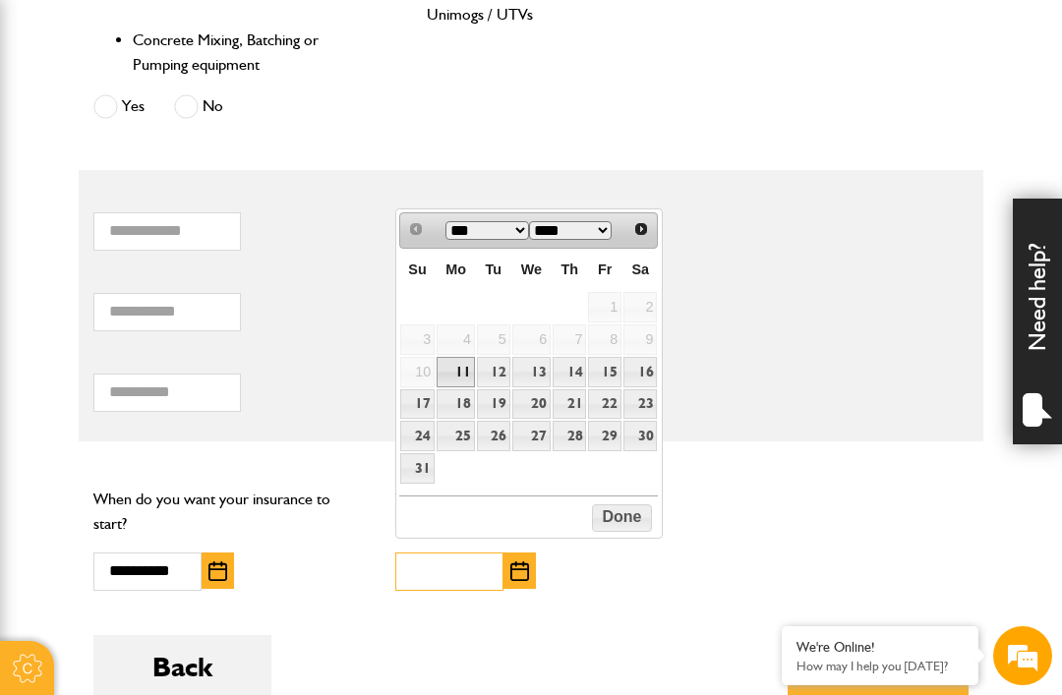
scroll to position [1285, 0]
click at [420, 485] on link "31" at bounding box center [417, 469] width 34 height 30
type input "**********"
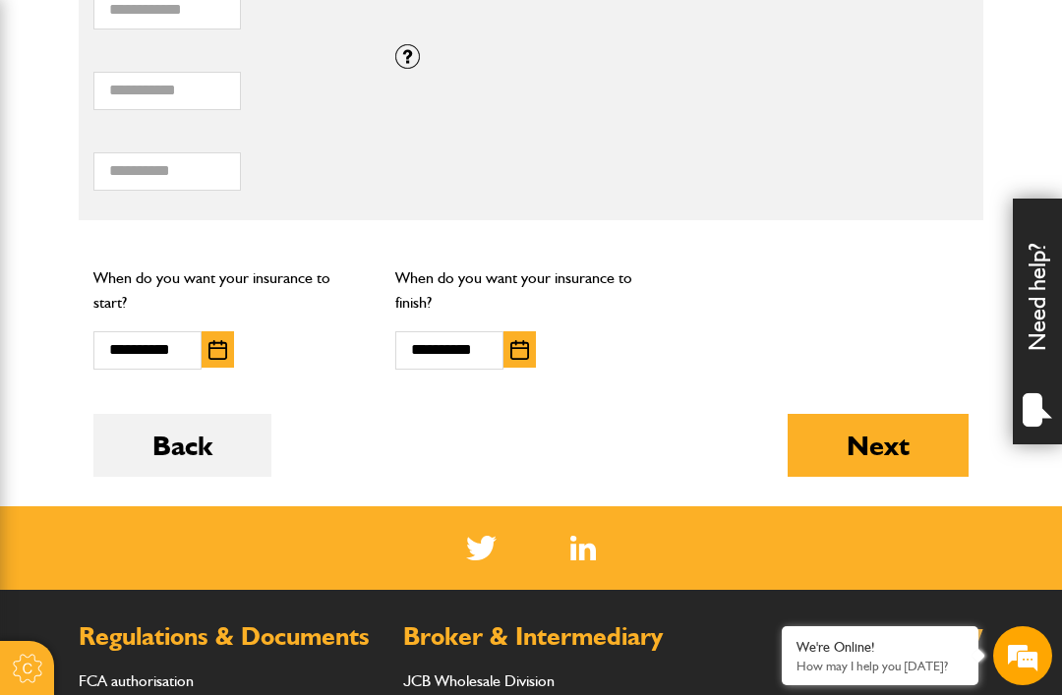
scroll to position [1554, 0]
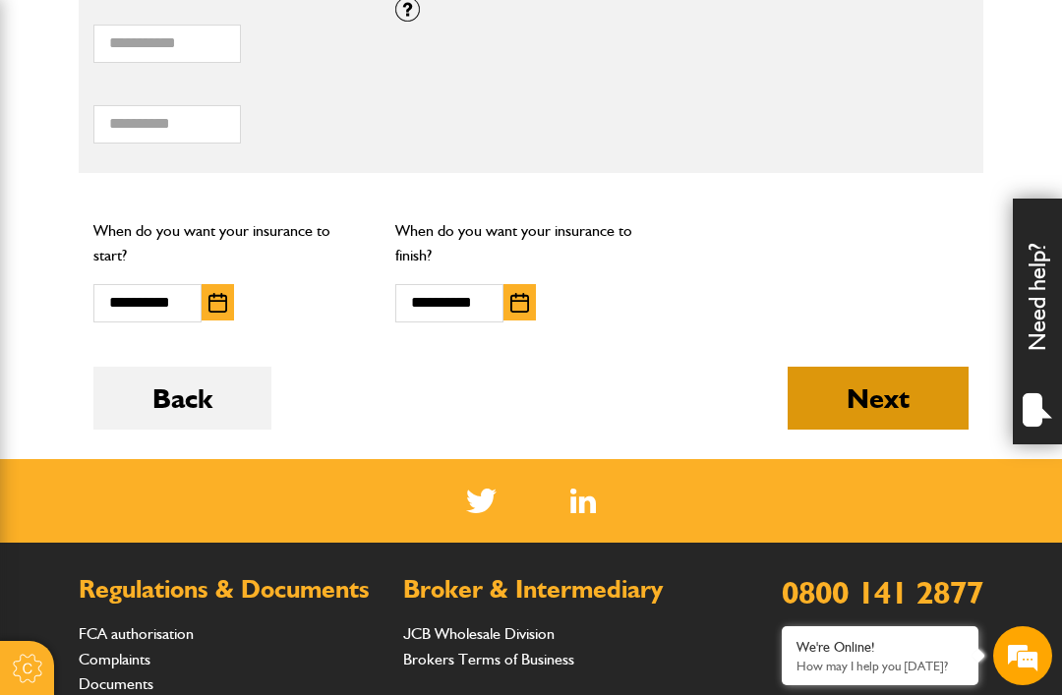
click at [860, 397] on button "Next" at bounding box center [877, 398] width 181 height 63
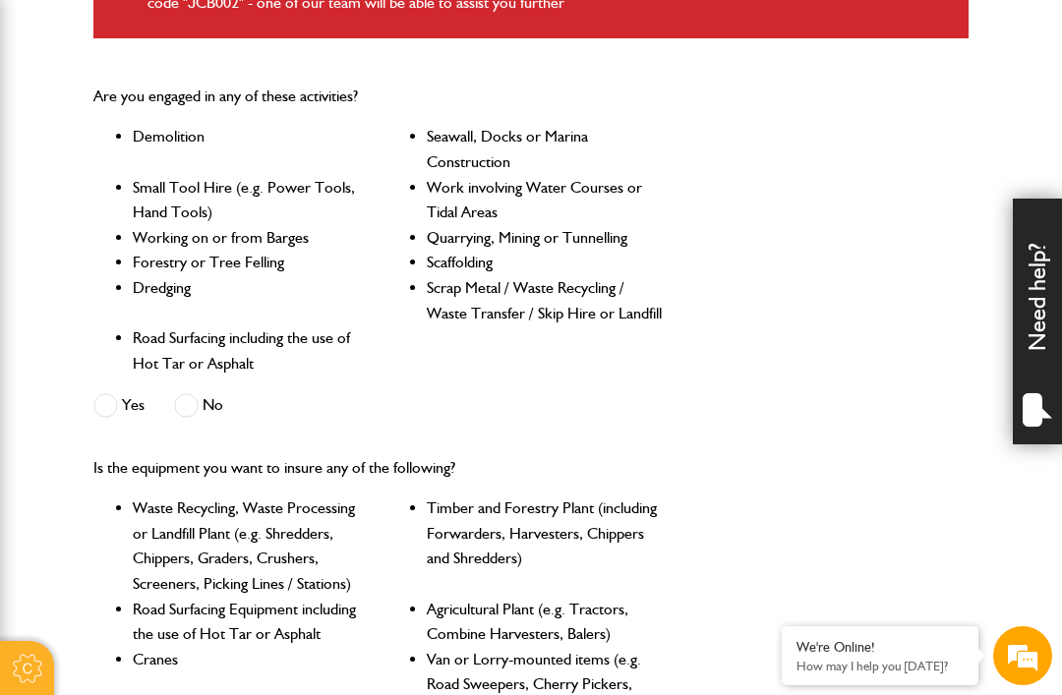
click at [966, 475] on div "Is the equipment you want to insure any of the following? Waste Recycling, Wast…" at bounding box center [531, 662] width 904 height 447
click at [1021, 678] on em at bounding box center [1022, 655] width 53 height 53
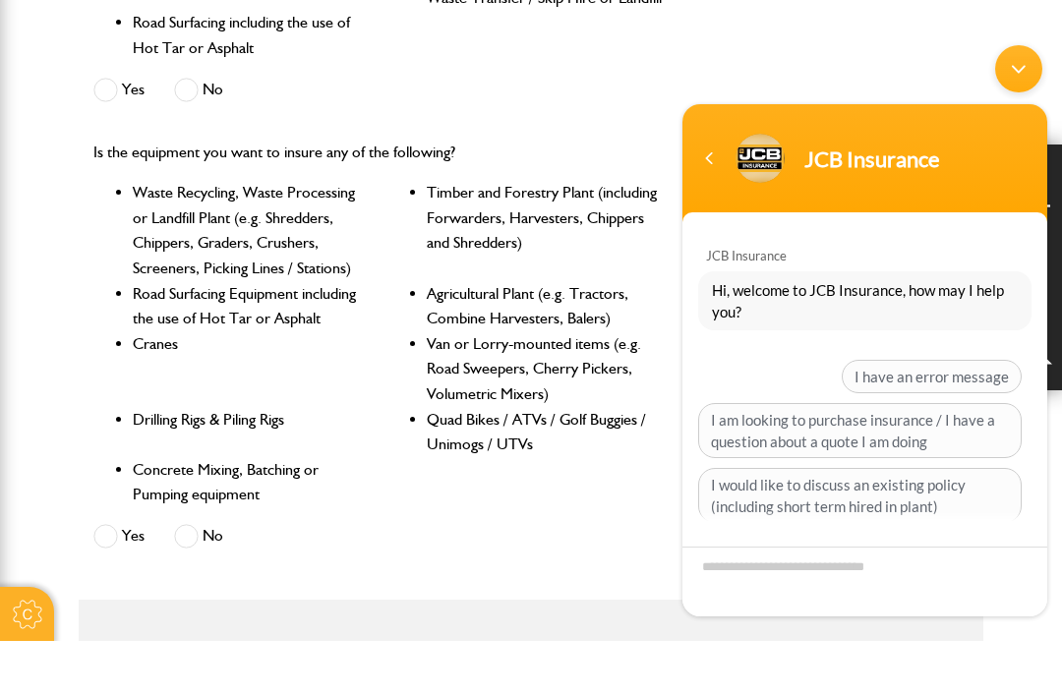
scroll to position [193, 0]
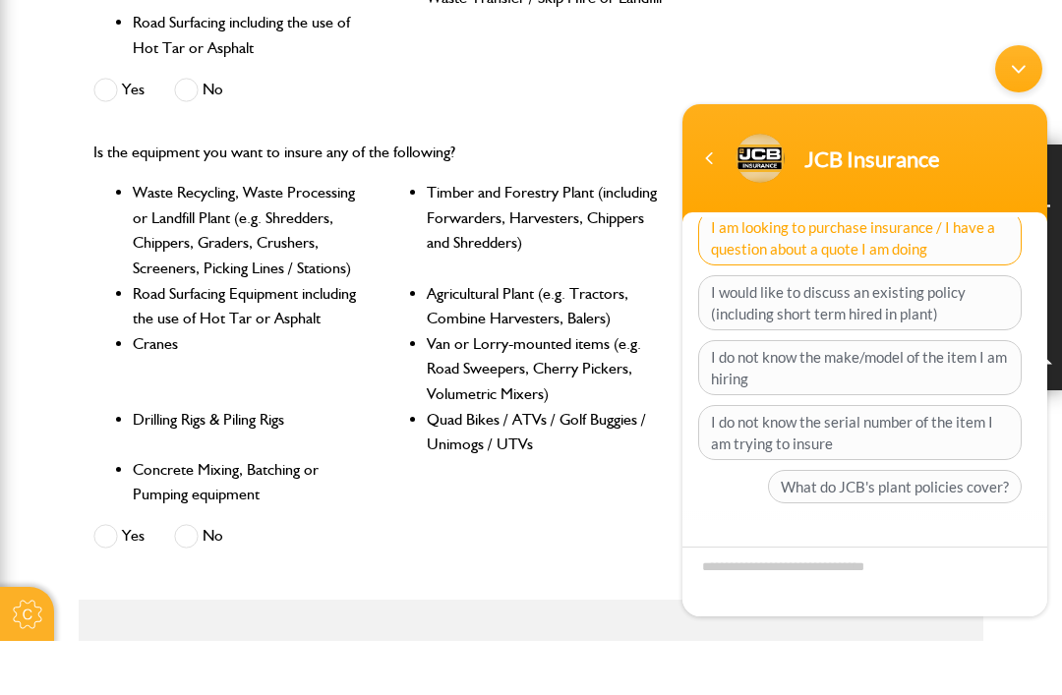
click at [915, 244] on span "I am looking to purchase insurance / I have a question about a quote I am doing" at bounding box center [859, 237] width 323 height 55
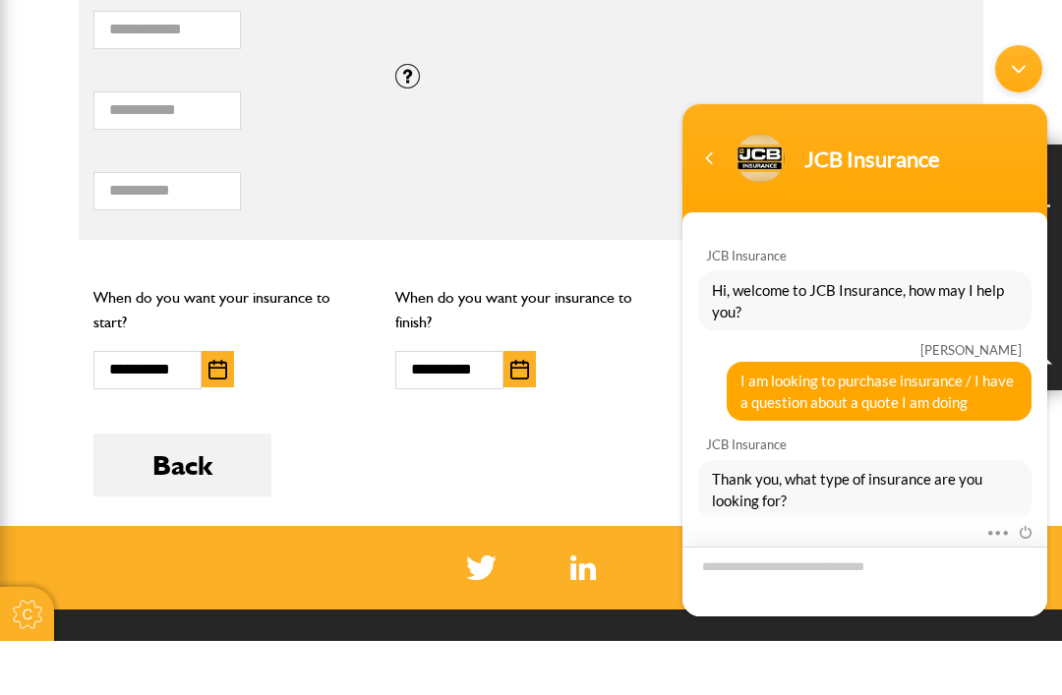
scroll to position [227, 0]
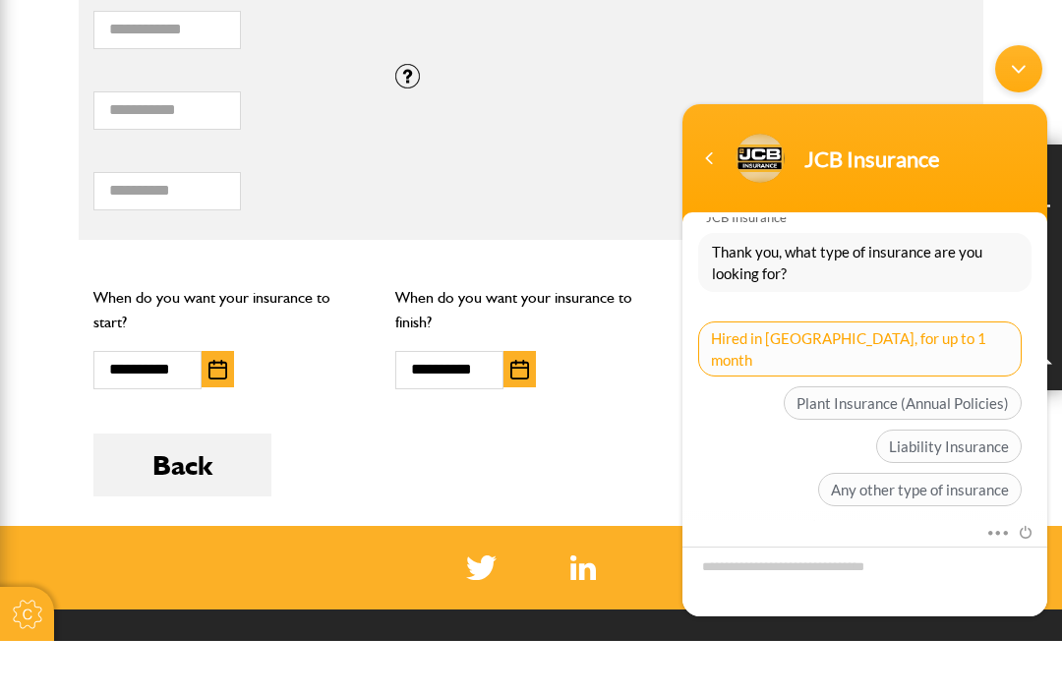
click at [922, 339] on span "Hired in Plant, for up to 1 month" at bounding box center [859, 348] width 323 height 55
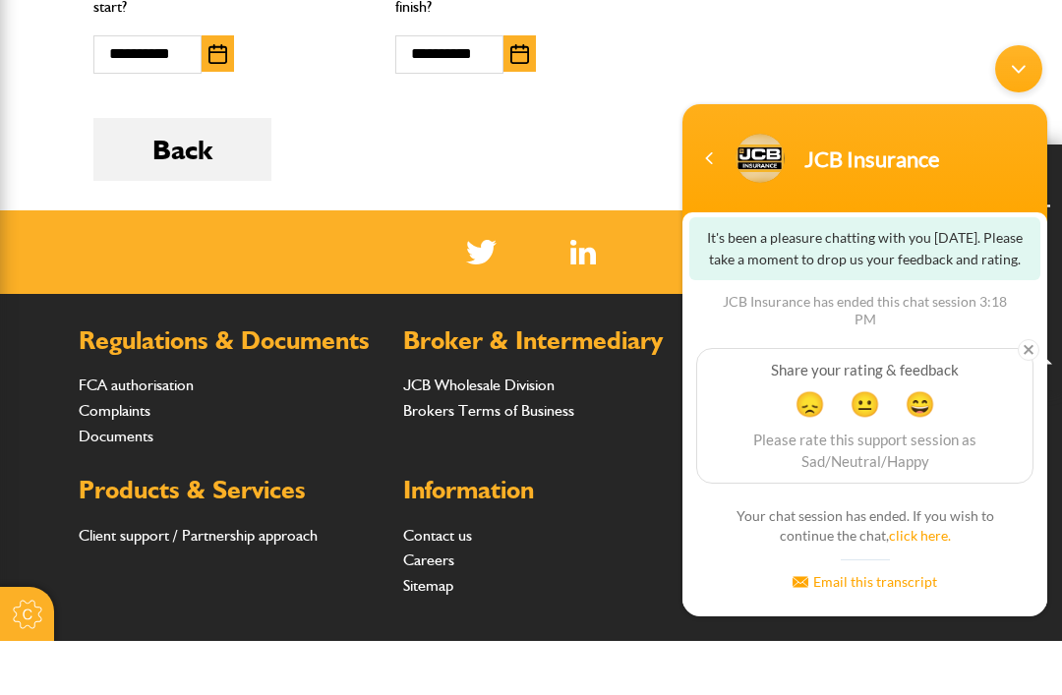
scroll to position [1928, 0]
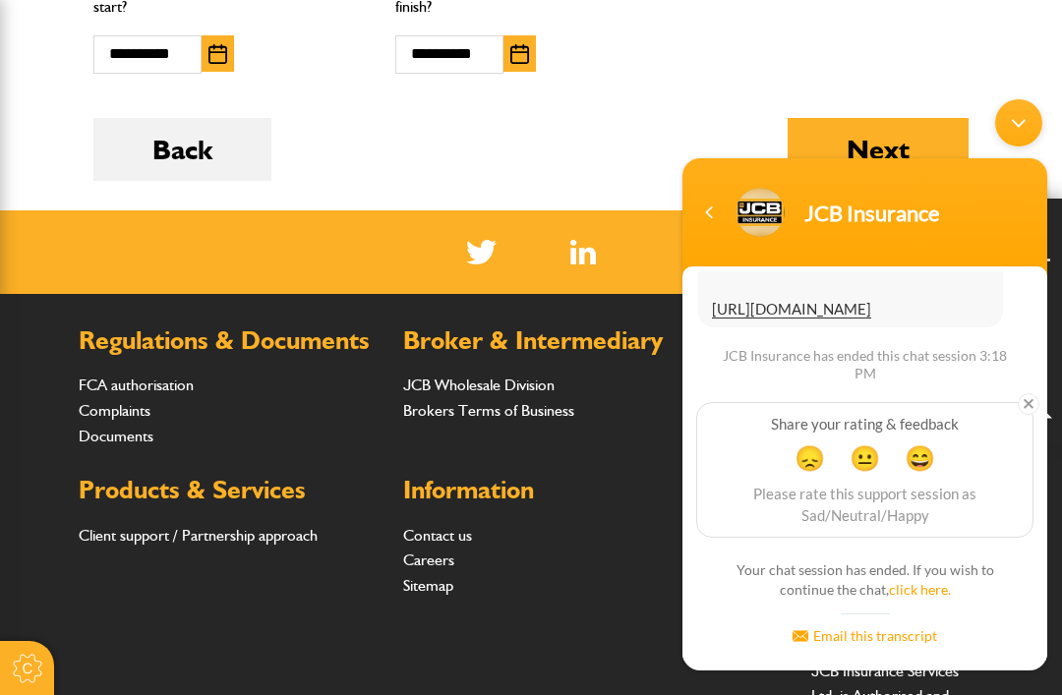
click at [822, 474] on div "Share your rating & feedback 😞 😐 😄 Please rate this support session as Sad/Neut…" at bounding box center [865, 470] width 314 height 111
click at [813, 466] on span "😞" at bounding box center [809, 457] width 38 height 38
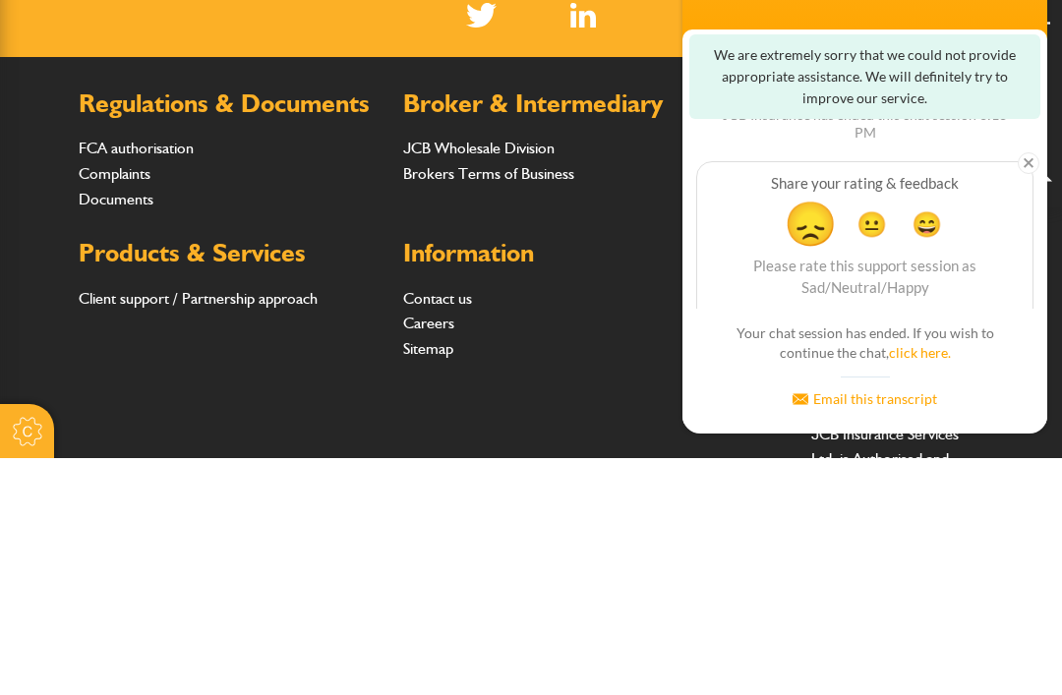
scroll to position [630, 0]
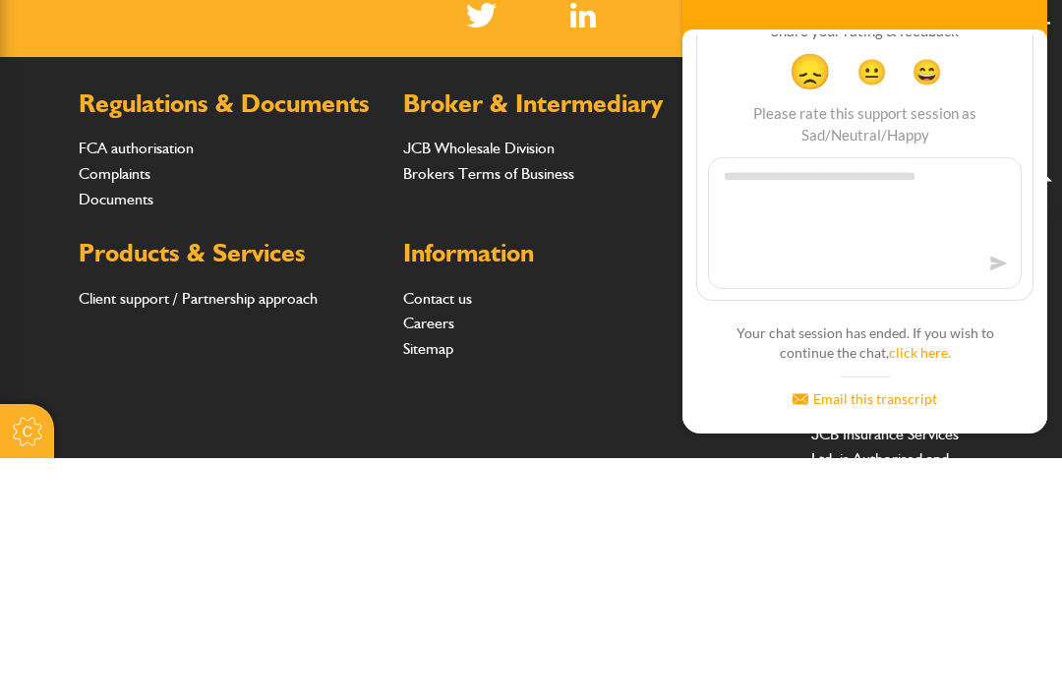
click at [703, 167] on div "Share your rating & feedback 😞 😐 😄 Please rate this support session as Sad/Neut…" at bounding box center [864, 156] width 337 height 292
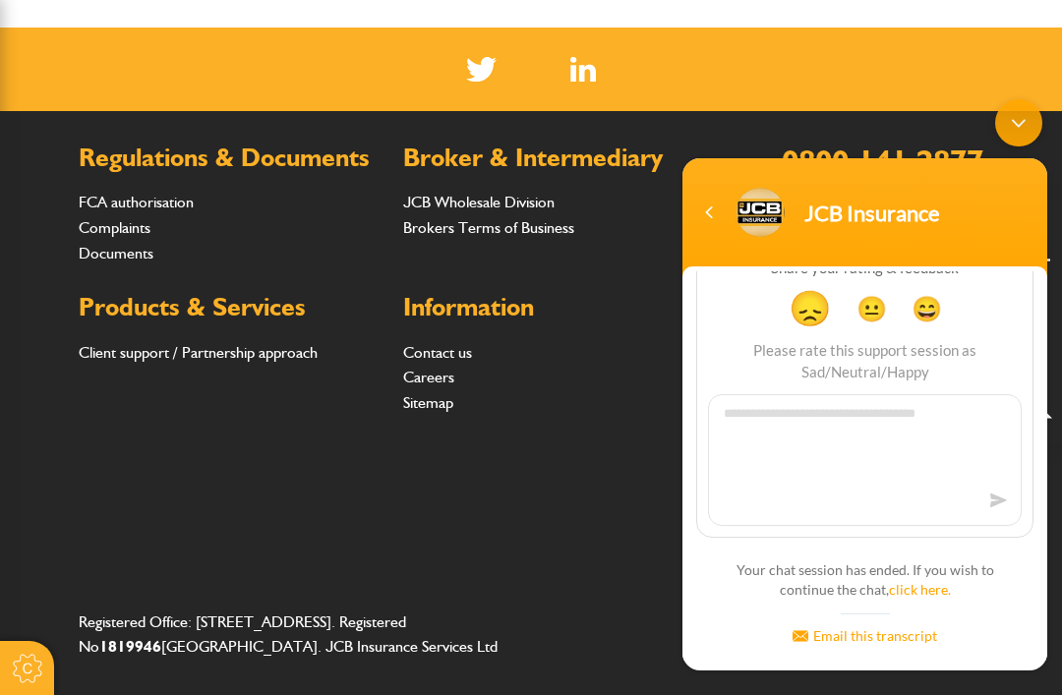
click at [1023, 125] on div "Minimize live chat window" at bounding box center [1018, 122] width 47 height 47
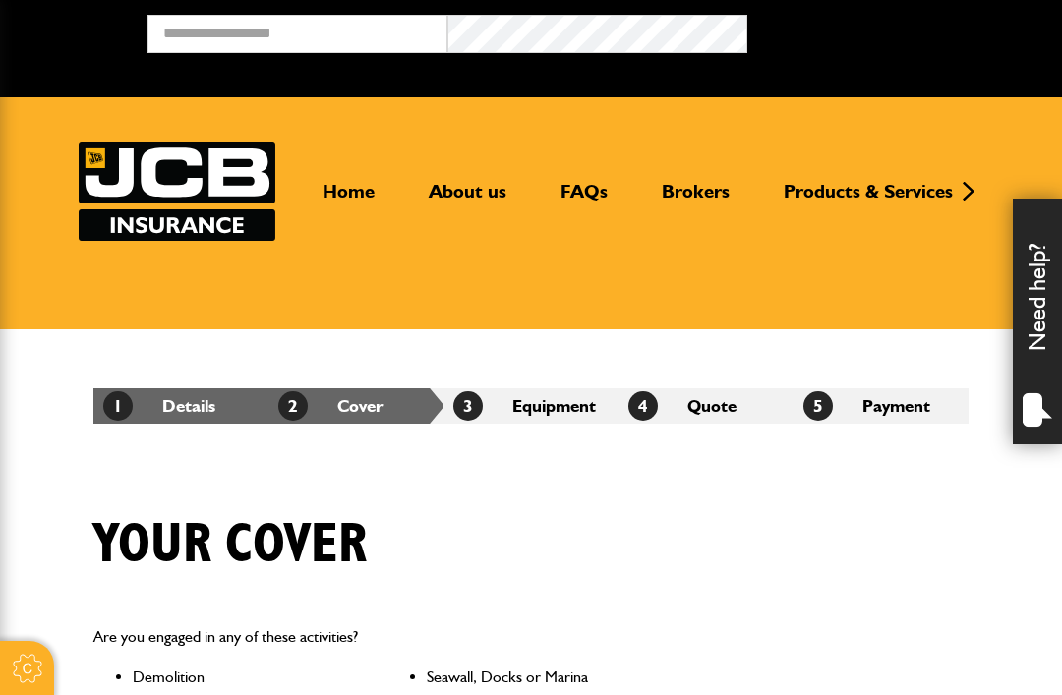
scroll to position [1617, 0]
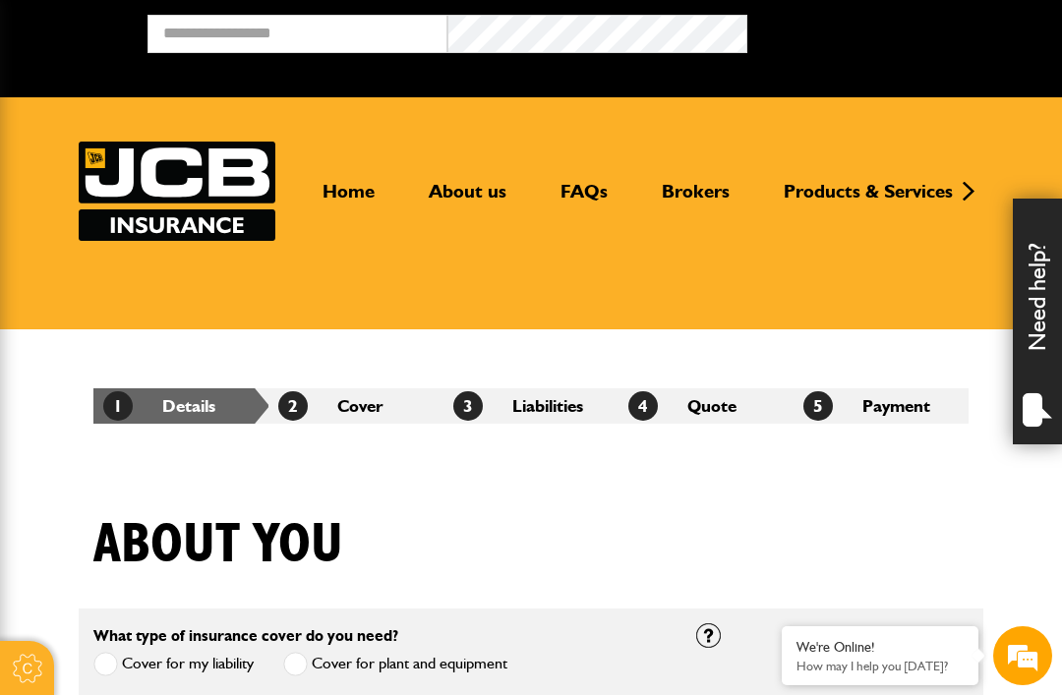
scroll to position [1406, 0]
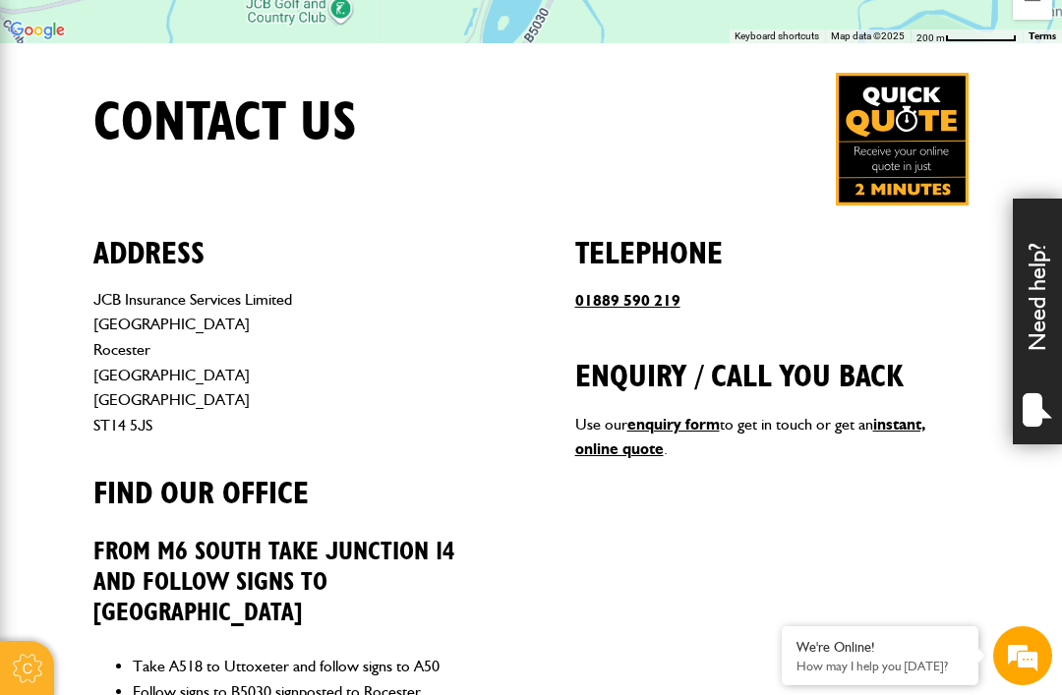
scroll to position [679, 0]
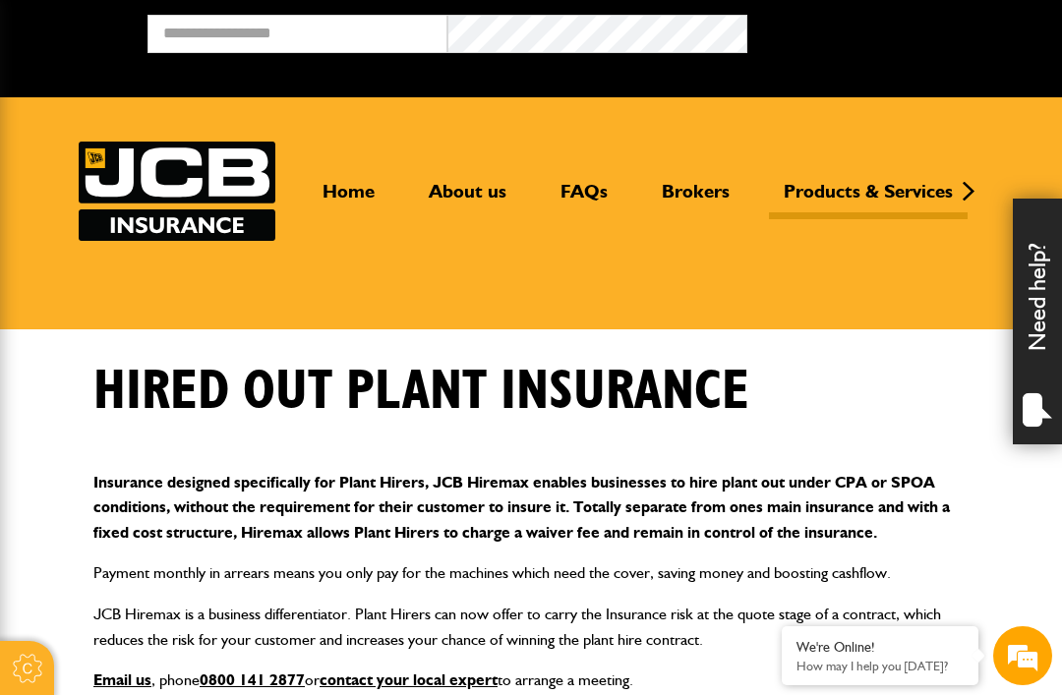
scroll to position [820, 0]
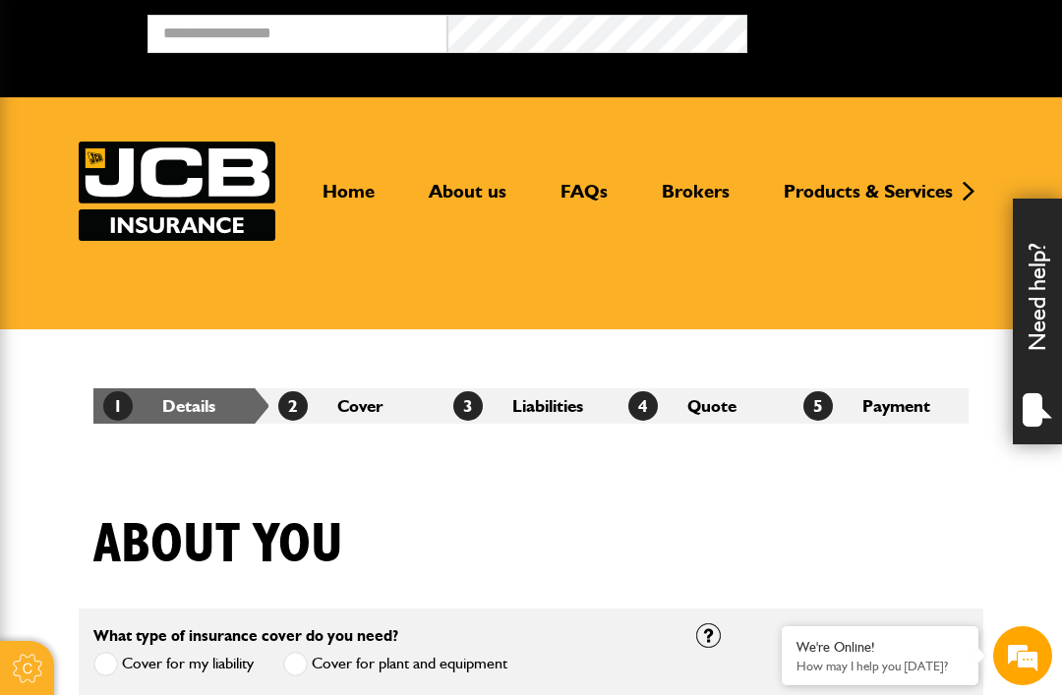
select select "*"
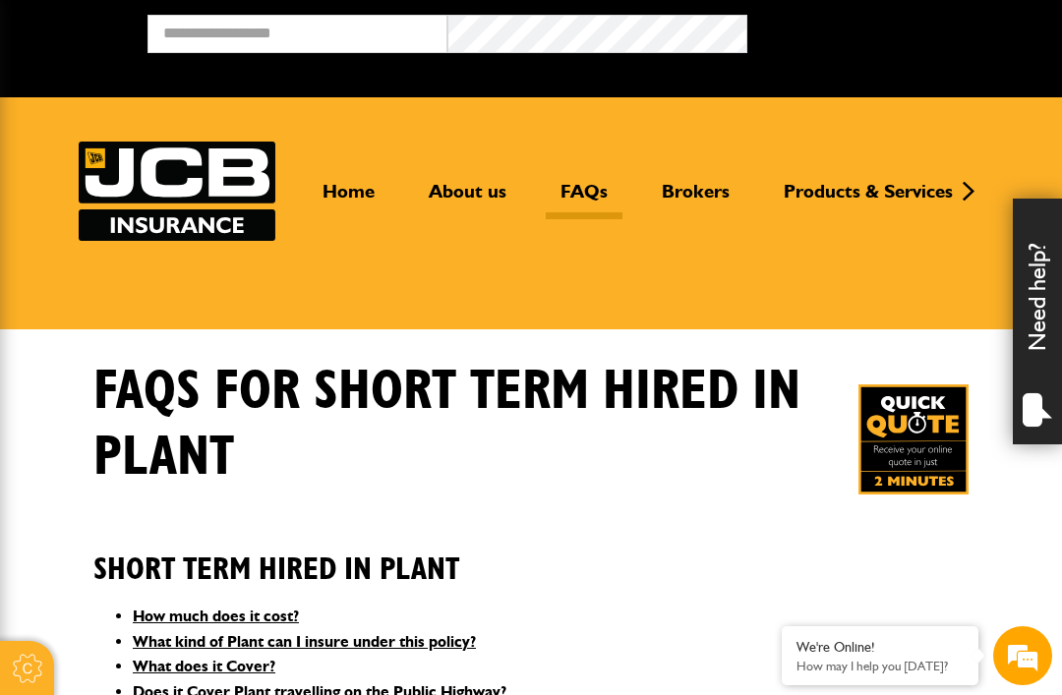
scroll to position [2637, 0]
